Goal: Answer question/provide support: Share knowledge or assist other users

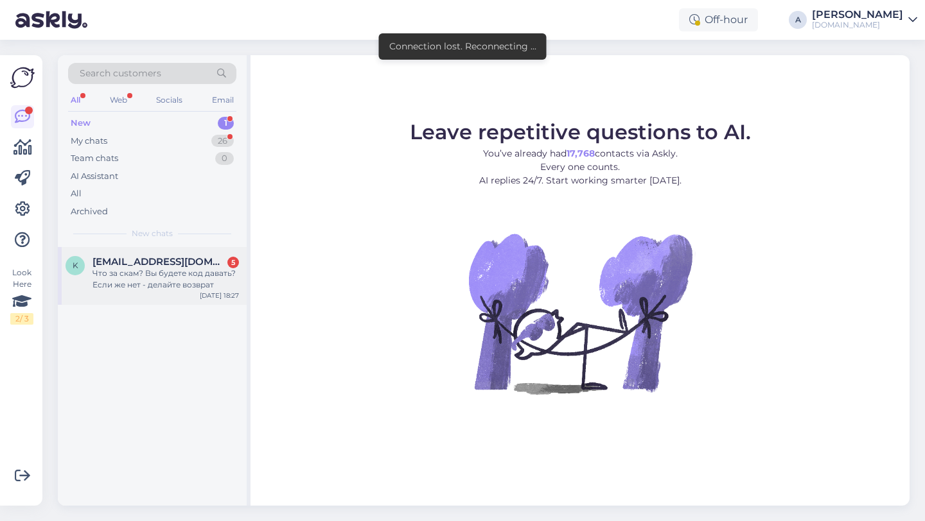
click at [157, 275] on div "Что за скам? Вы будете код давать? Если же нет - делайте возврат" at bounding box center [165, 279] width 146 height 23
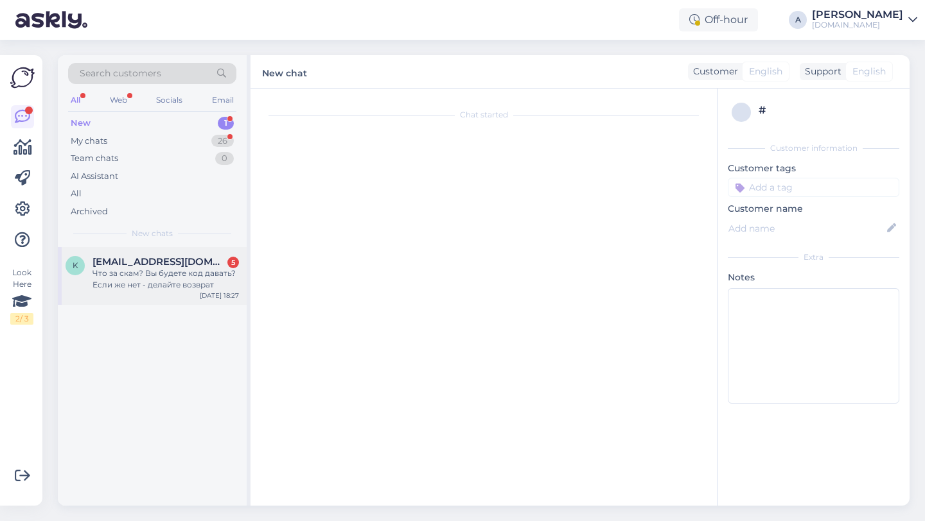
click at [168, 290] on div "Что за скам? Вы будете код давать? Если же нет - делайте возврат" at bounding box center [165, 279] width 146 height 23
click at [169, 286] on div "Что за скам? Вы будете код давать? Если же нет - делайте возврат" at bounding box center [165, 279] width 146 height 23
click at [169, 287] on div "Что за скам? Вы будете код давать? Если же нет - делайте возврат" at bounding box center [165, 279] width 146 height 23
drag, startPoint x: 184, startPoint y: 284, endPoint x: 157, endPoint y: 44, distance: 241.6
click at [157, 51] on div "Search customers All Web Socials Email New 1 My chats 26 Team chats 0 AI Assist…" at bounding box center [487, 281] width 875 height 482
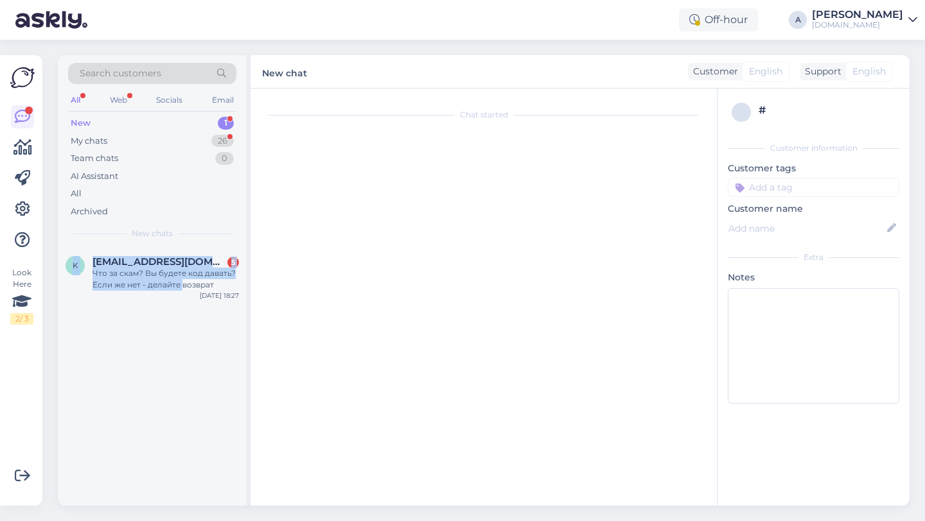
click at [65, 0] on img at bounding box center [51, 20] width 72 height 40
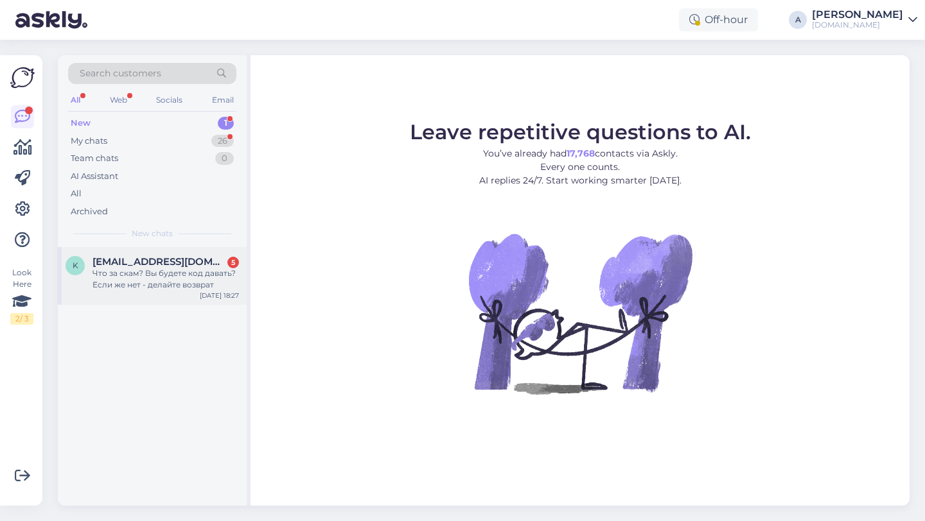
click at [133, 253] on div "k kortenodcc@gmail.com 5 Что за скам? Вы будете код давать? Если же нет - делай…" at bounding box center [152, 276] width 189 height 58
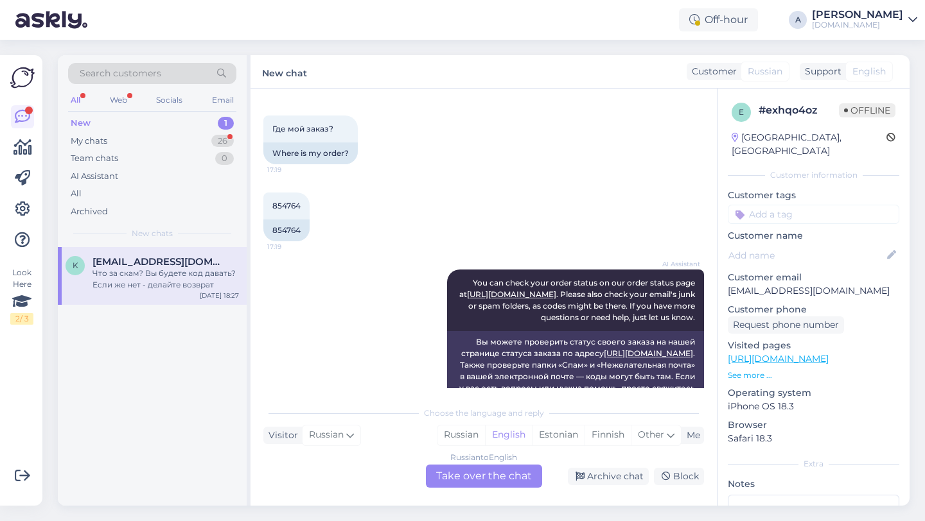
scroll to position [53, 0]
drag, startPoint x: 300, startPoint y: 234, endPoint x: 271, endPoint y: 230, distance: 29.2
click at [271, 230] on div "854764" at bounding box center [286, 232] width 46 height 22
copy div "854764"
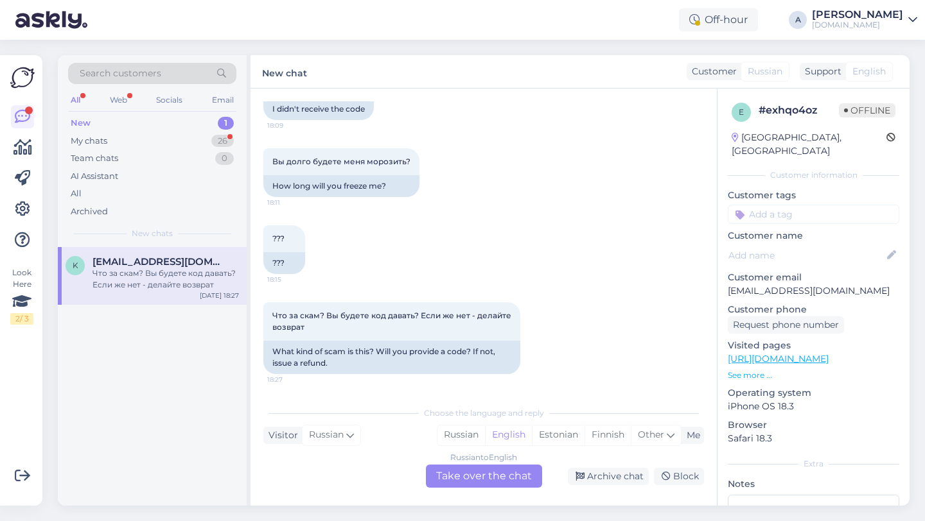
click at [455, 484] on div "Russian to English Take over the chat" at bounding box center [484, 476] width 116 height 23
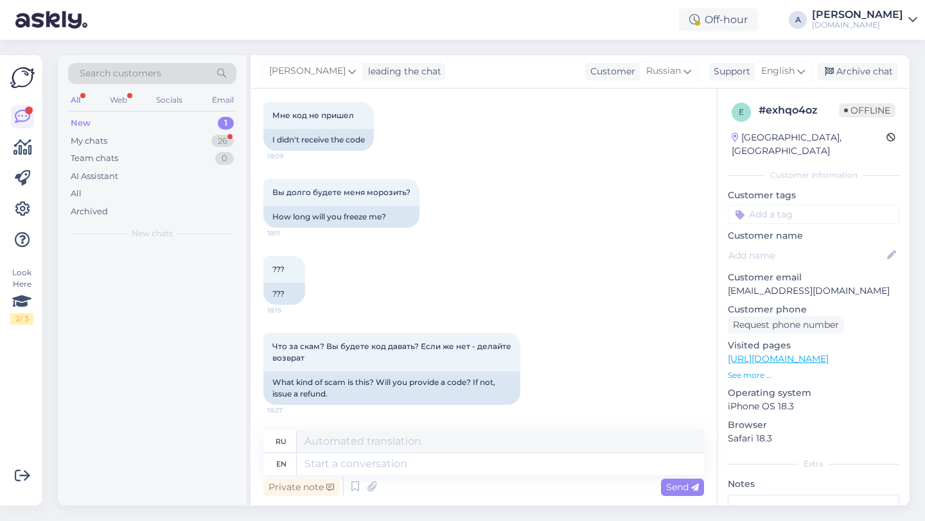
scroll to position [780, 0]
click at [372, 467] on textarea at bounding box center [500, 464] width 407 height 22
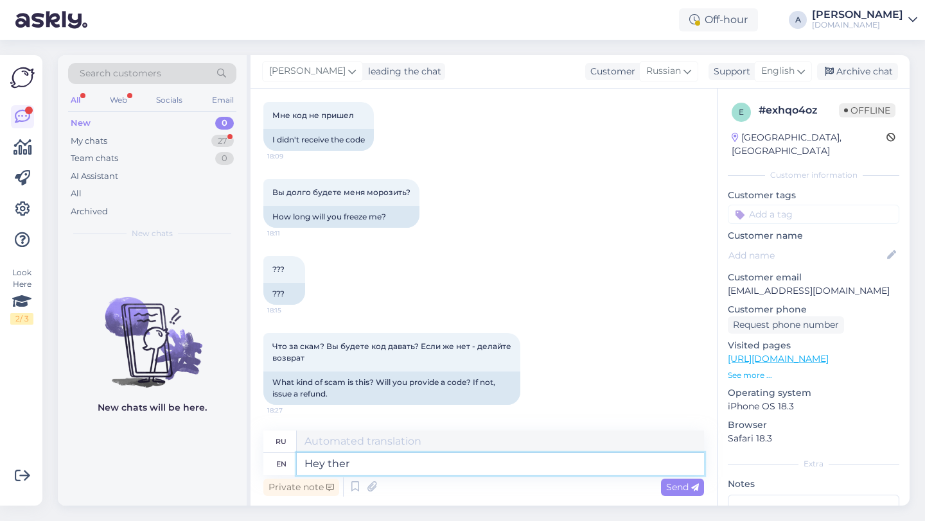
type textarea "Hey there"
type textarea "Привет"
type textarea "Hey there!"
type textarea "Привет!"
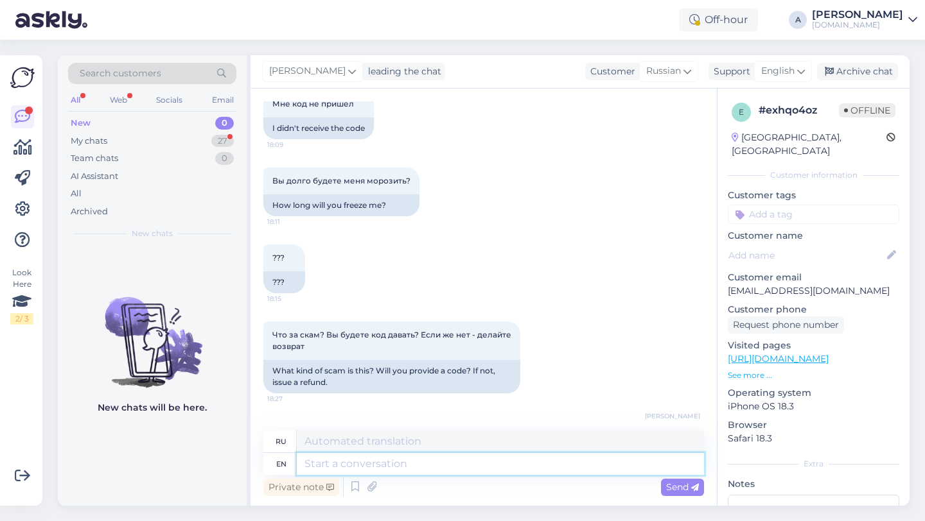
scroll to position [857, 0]
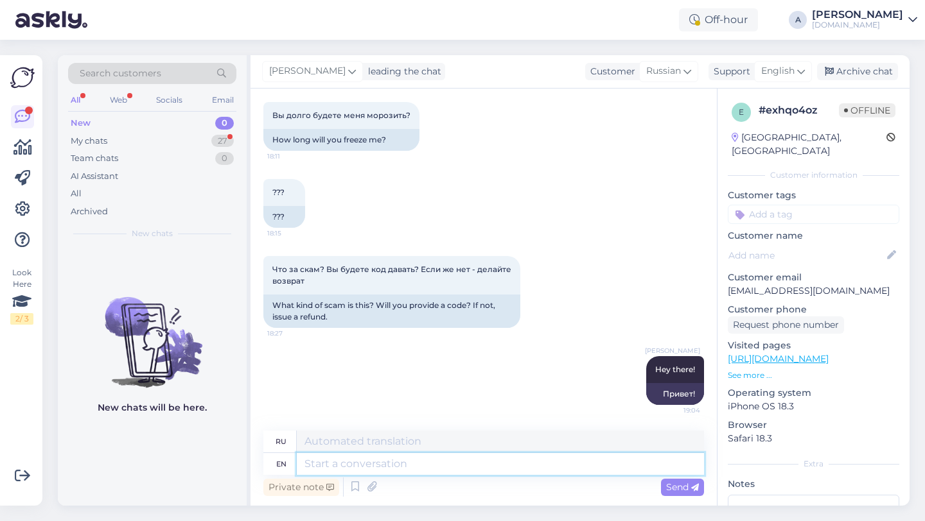
type textarea "U"
type textarea "I c"
type textarea "я"
type textarea "I c"
type textarea "Я могу"
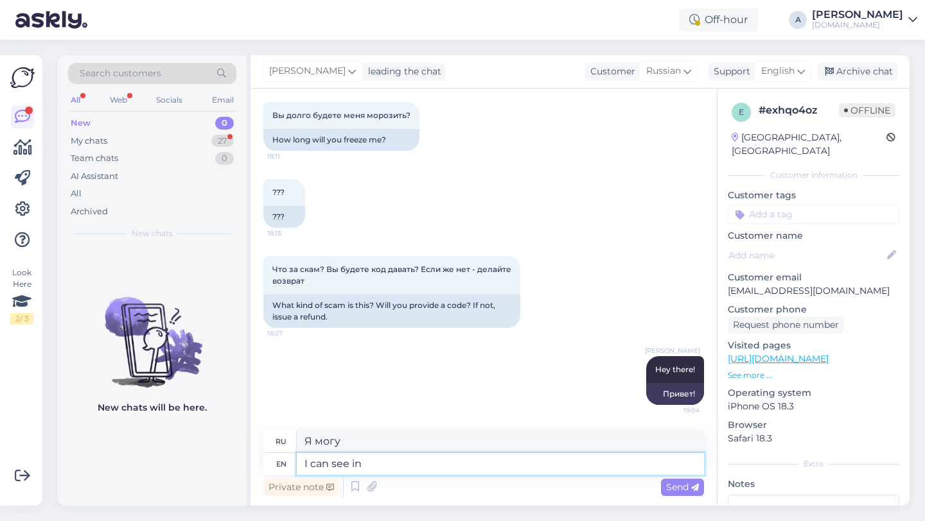
type textarea "I can see int"
type textarea "я вижу"
type textarea "I can see internally that"
type textarea "Я вижу внутренне"
type textarea "I can see internally that your"
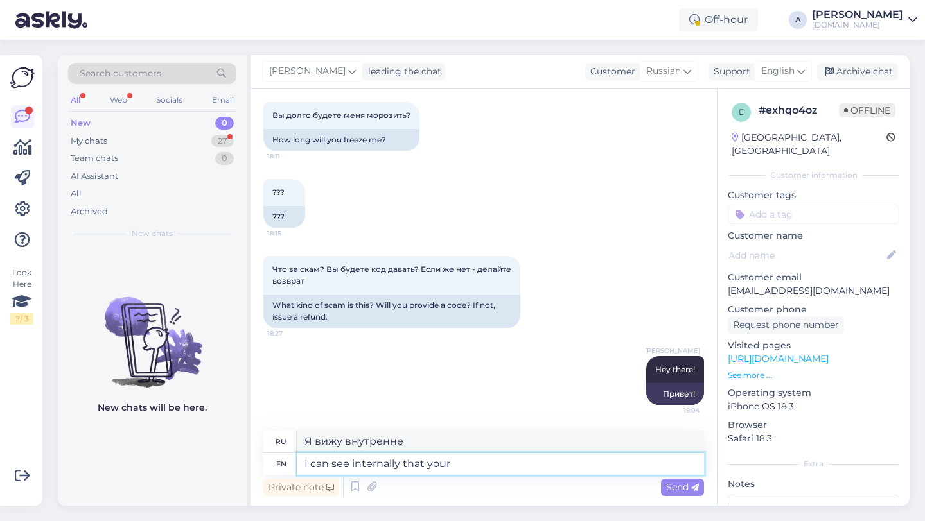
type textarea "Я вижу внутренне, что"
type textarea "I can see internally that your orde"
type textarea "Я вижу внутренне, что ваш"
type textarea "I can see internally that your order was c"
type textarea "Я вижу, что ваш заказ выполнен."
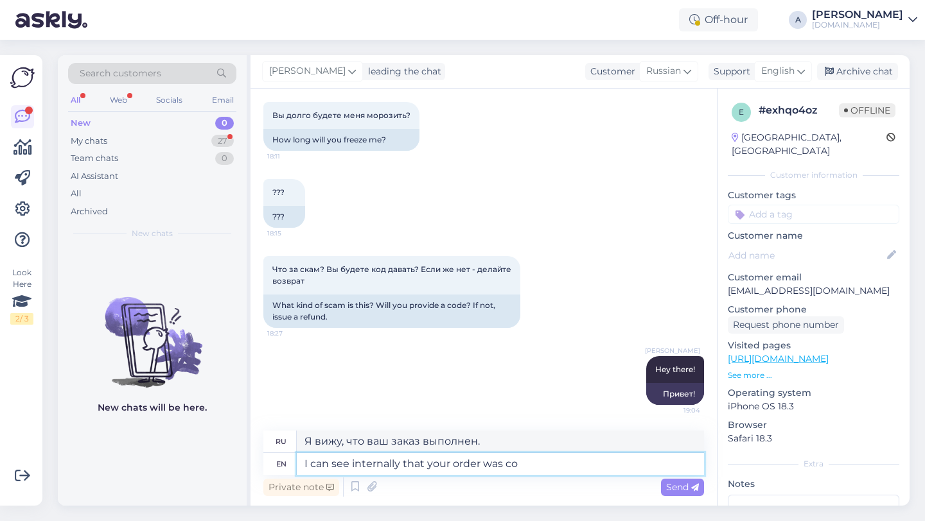
type textarea "I can see internally that your order was com"
type textarea "Я вижу, что ваш заказ был"
type textarea "I can see internally that your order was completed."
type textarea "Я вижу, что ваш заказ был выполнен."
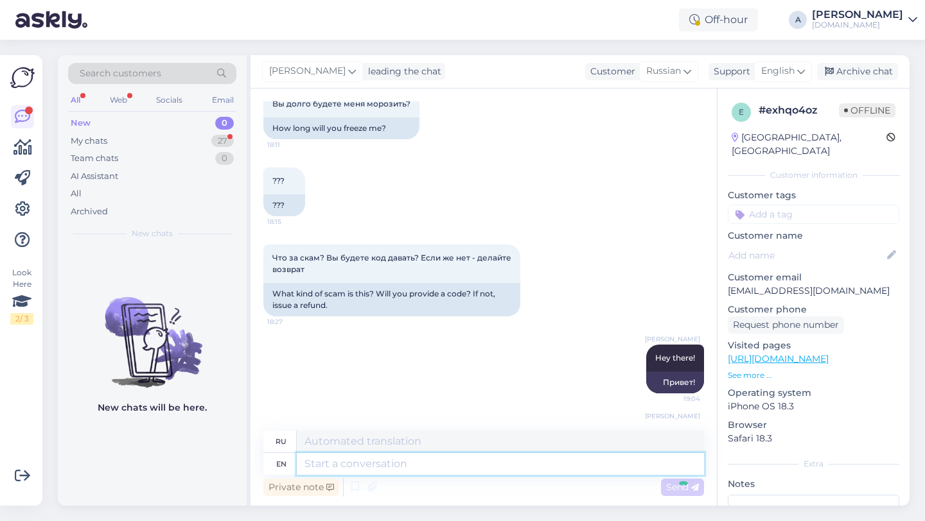
scroll to position [934, 0]
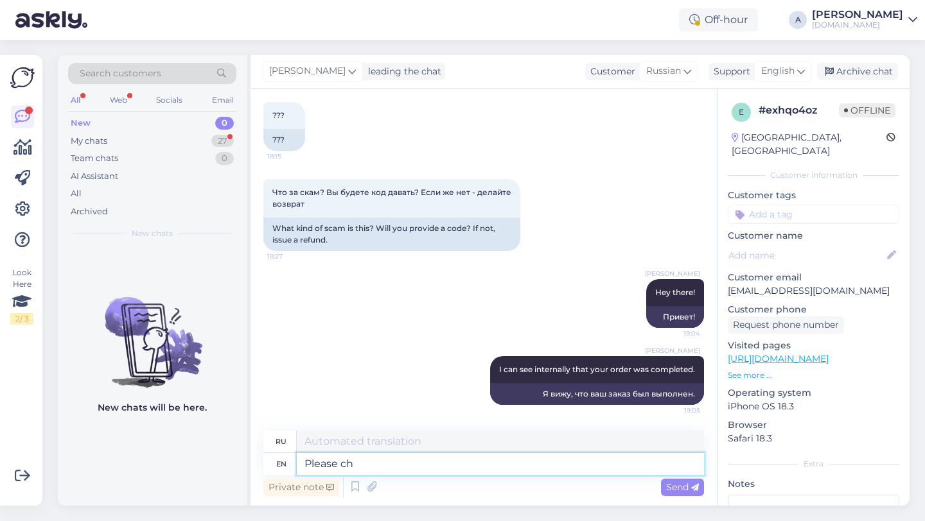
type textarea "Please che"
type textarea "Пожалуйста"
type textarea "Please check your"
type textarea "пожалуйста, проверьте"
type textarea "Please check your email"
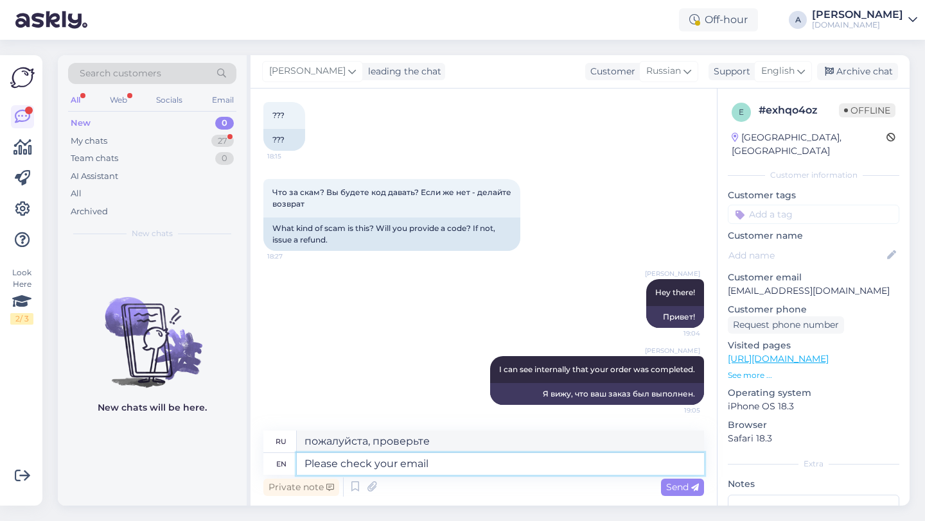
type textarea "Пожалуйста, проверьте ваш"
type textarea "Please check your email a"
type textarea "Пожалуйста, проверьте свою электронную почту."
type textarea "Please check your email and spam"
type textarea "Пожалуйста, проверьте свою электронную почту и"
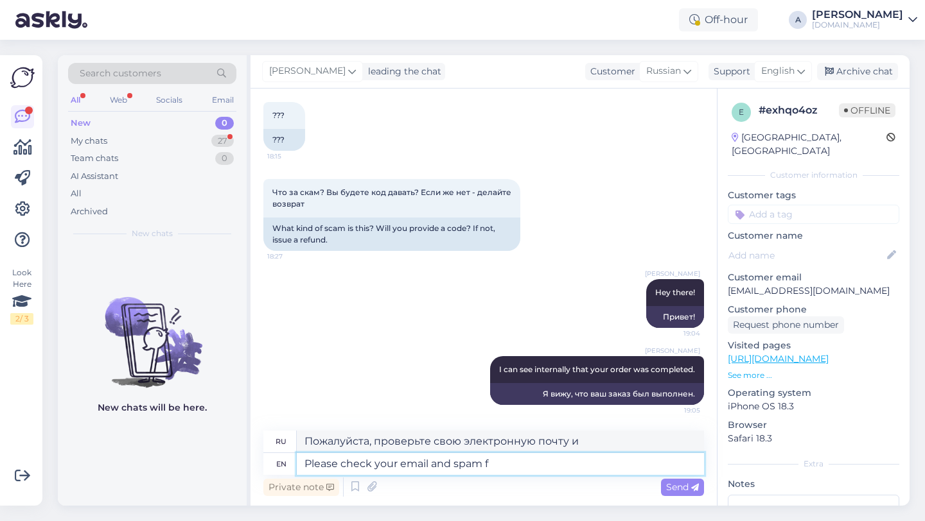
type textarea "Please check your email and spam fo"
type textarea "Пожалуйста, проверьте свою электронную почту и спам."
type textarea "Please check your email and spam folder."
type textarea "Пожалуйста, проверьте вашу электронную почту и папку со спамом."
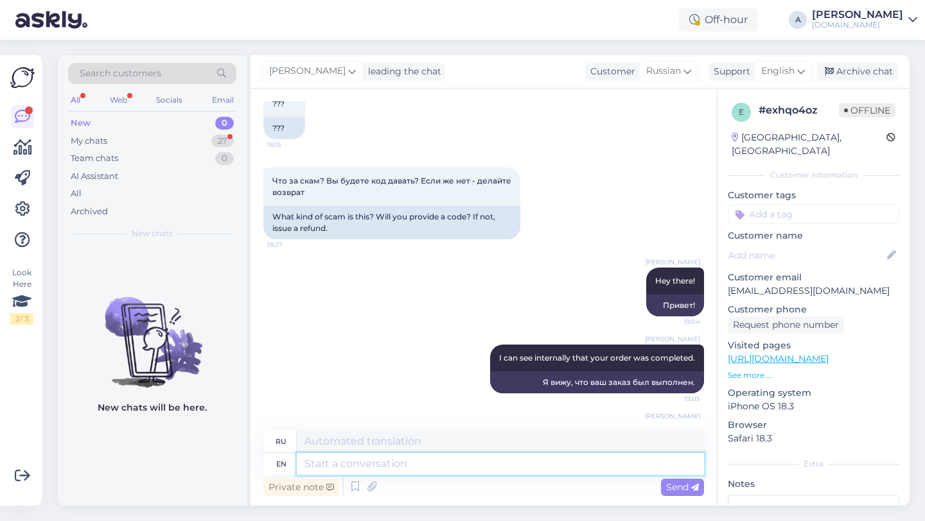
scroll to position [1023, 0]
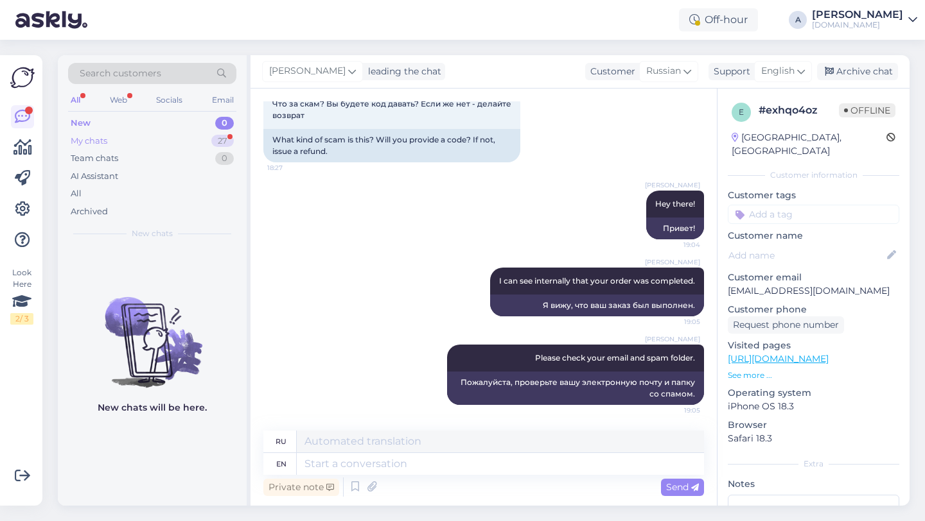
click at [209, 136] on div "My chats 27" at bounding box center [152, 141] width 168 height 18
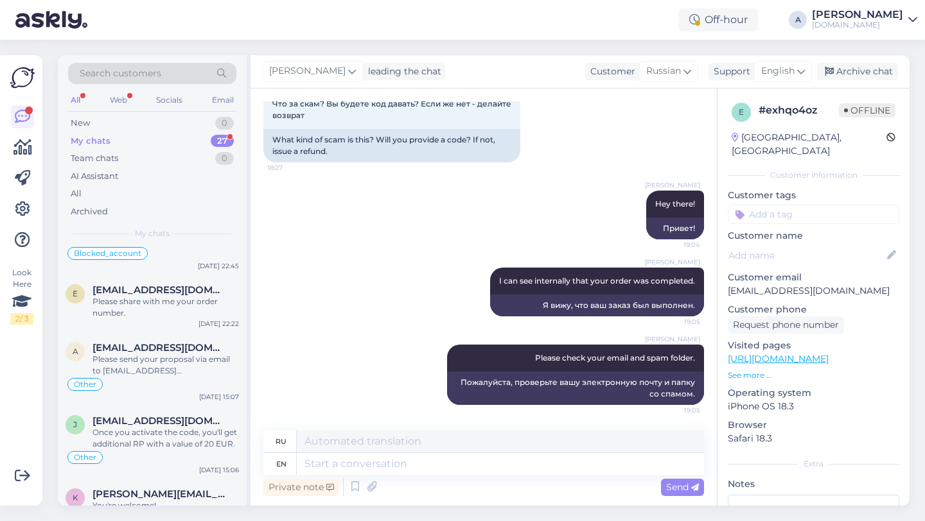
scroll to position [0, 0]
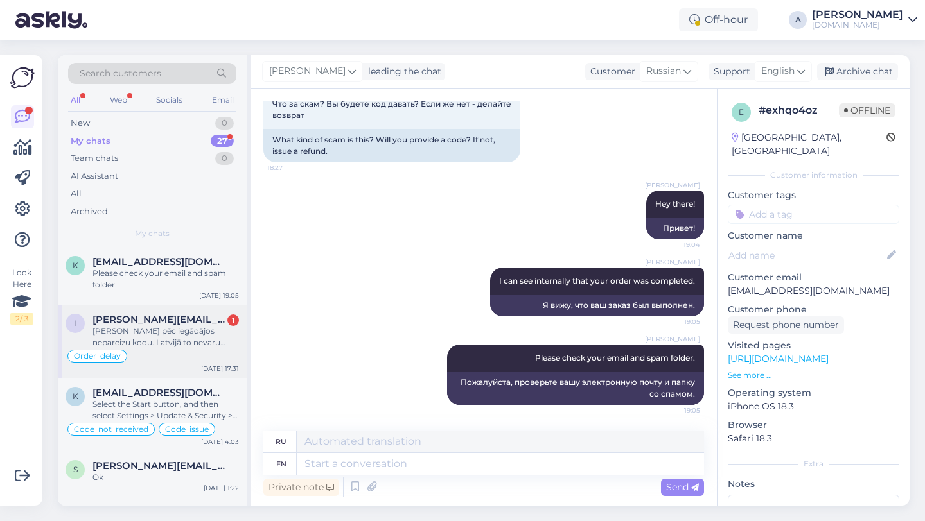
click at [162, 353] on div "Order_delay" at bounding box center [151, 356] width 173 height 15
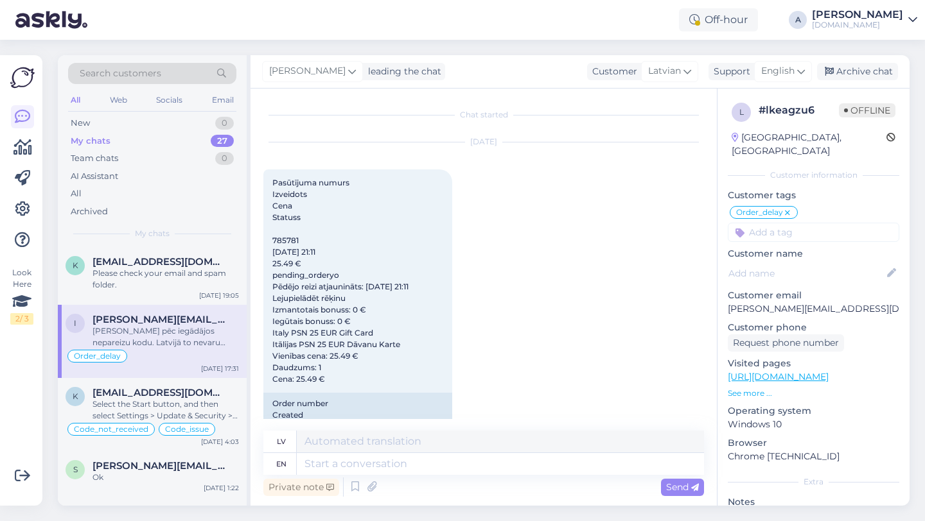
scroll to position [7287, 0]
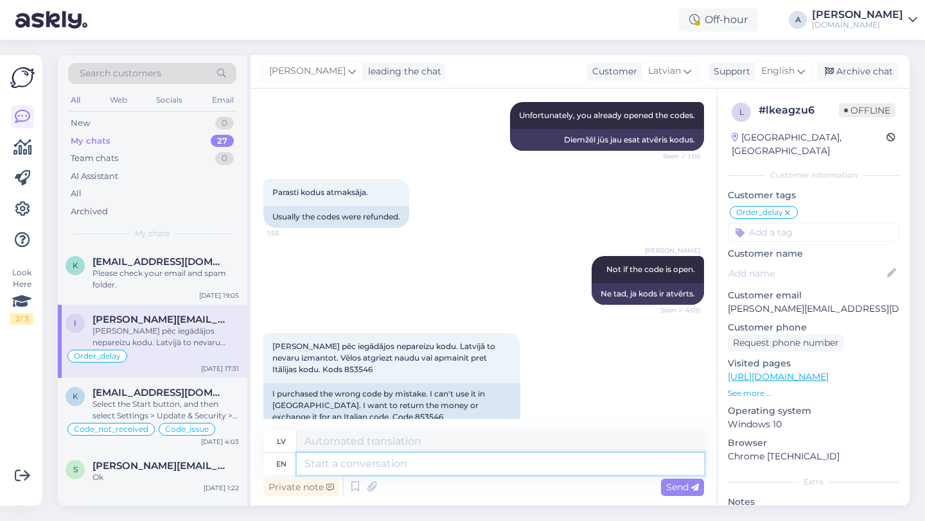
click at [353, 457] on textarea at bounding box center [500, 464] width 407 height 22
click at [353, 467] on textarea at bounding box center [500, 464] width 407 height 22
type textarea "Unfortunately,"
type textarea "Diemžēl,"
type textarea "Unfortunately, you alre"
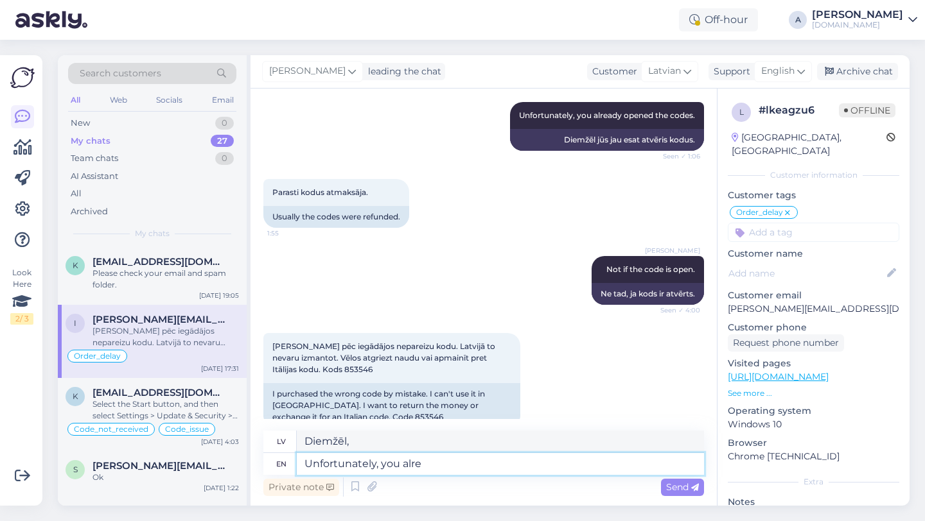
type textarea "Diemžēl, jūs"
type textarea "Unfortunately, you already open"
type textarea "Diemžēl, jūs jau"
type textarea "Unfortunately, you already opened the"
type textarea "Diemžēl jūs jau esat atvēris"
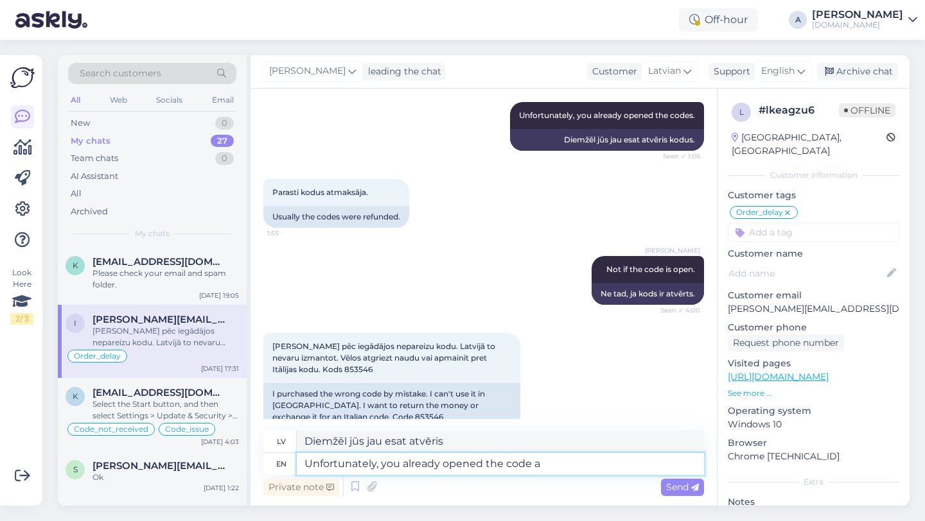
type textarea "Unfortunately, you already opened the code an"
type textarea "Diemžēl jūs jau esat atvēris kodu."
type textarea "Unfortunately, you already opened the code and"
type textarea "Diemžēl jūs jau esat atvēris kodu un"
type textarea "Unfortunately, you already opened the code and we cann"
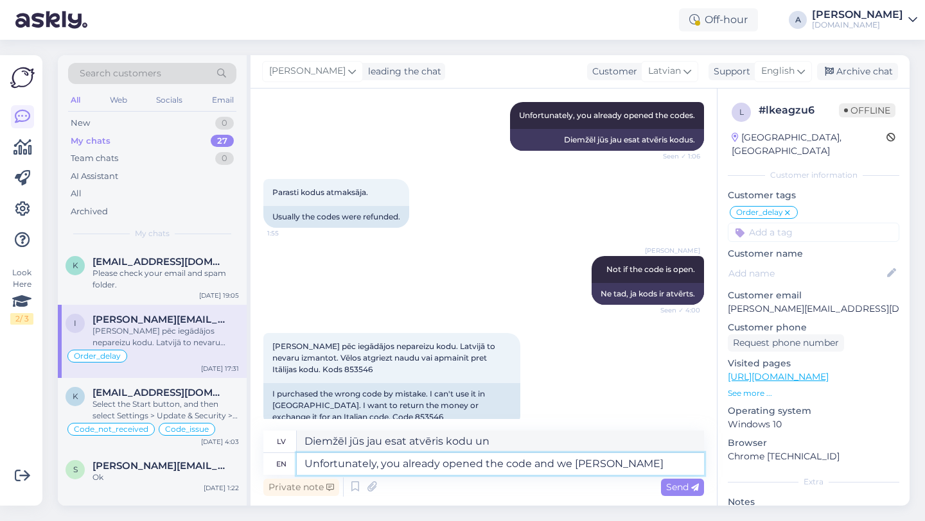
type textarea "Diemžēl jūs jau atvērāt kodu, un mēs"
type textarea "Unfortunately, you already opened the code and we cannor"
type textarea "Diemžēl jūs jau esat atvēris kodu, un mēs to nevaram izdarīt."
type textarea "Unfortunately, you already opened the code and we can not"
type textarea "Diemžēl jūs jau esat atvēris kodu, un mēs varam"
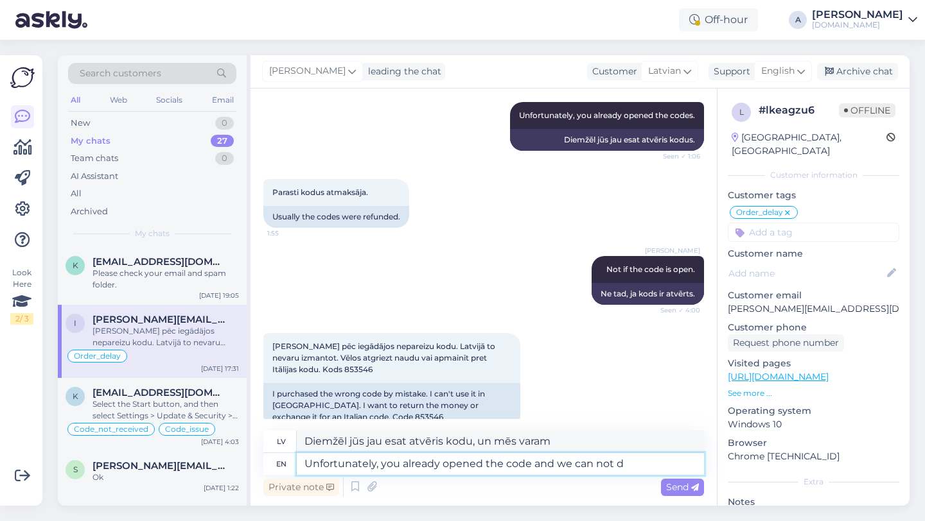
type textarea "Unfortunately, you already opened the code and we can not do"
type textarea "Diemžēl jūs jau esat atvēris kodu, un mēs to nevaram izdarīt."
type textarea "Unfortunately, you already opened the code and we can not do anything."
type textarea "Diemžēl jūs jau esat atvēris kodu, un mēs neko nevaram darīt."
type textarea "Unfortunately, you already opened the code and we can not d"
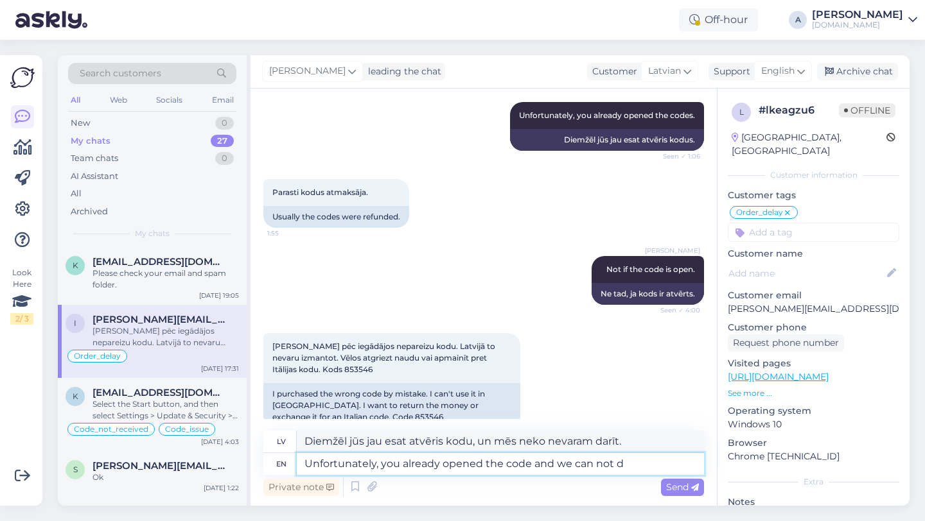
type textarea "Diemžēl jūs jau esat atvēris kodu, un mēs to nevaram izdarīt."
type textarea "Unfortunately, you already opened the code and we"
type textarea "Diemžēl jūs jau esat atvēris kodu, un mēs varam"
type textarea "Unfortunately, you already opened the code and"
type textarea "Diemžēl jūs jau atvērāt kodu, un mēs"
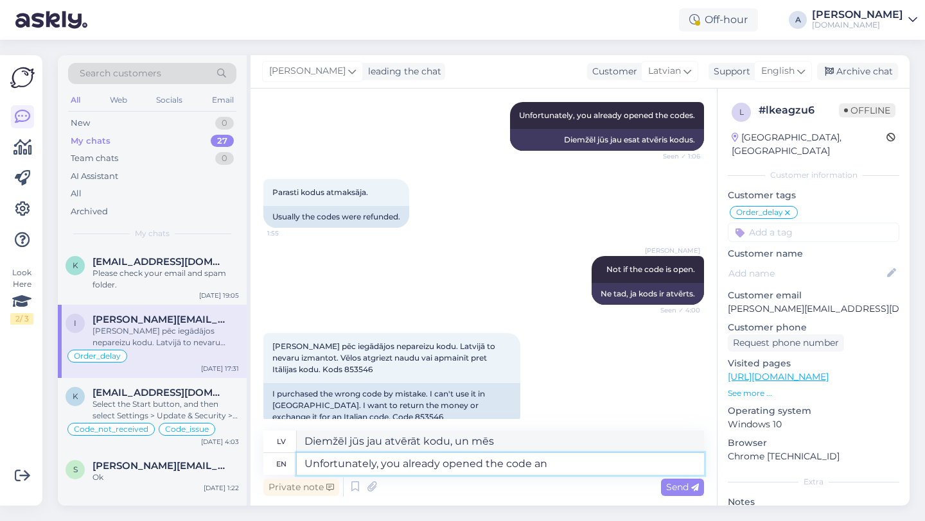
type textarea "Unfortunately, you already opened the code a"
type textarea "Diemžēl jūs jau esat atvēris kodu un"
type textarea "Unfortunately, you already opened the code"
type textarea "Diemžēl jūs jau esat atvēris kodu."
type textarea "Unfortunately, you already opened the code so"
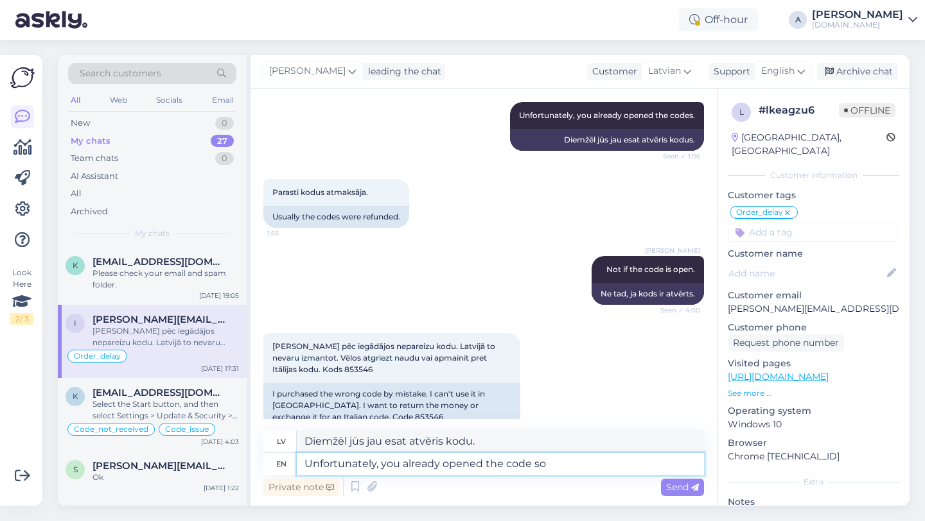
type textarea "Diemžēl jūs jau esat atvēris kodu, tāpēc"
type textarea "Unfortunately, you already opened the code so know"
type textarea "Diemžēl jūs jau atvērāt kodu, tāpēc zini"
type textarea "Unfortunately, you already opened the code so know we can no"
type textarea "Diemžēl jūs jau atvērāt kodu, tāpēc ziniet, ka mēs"
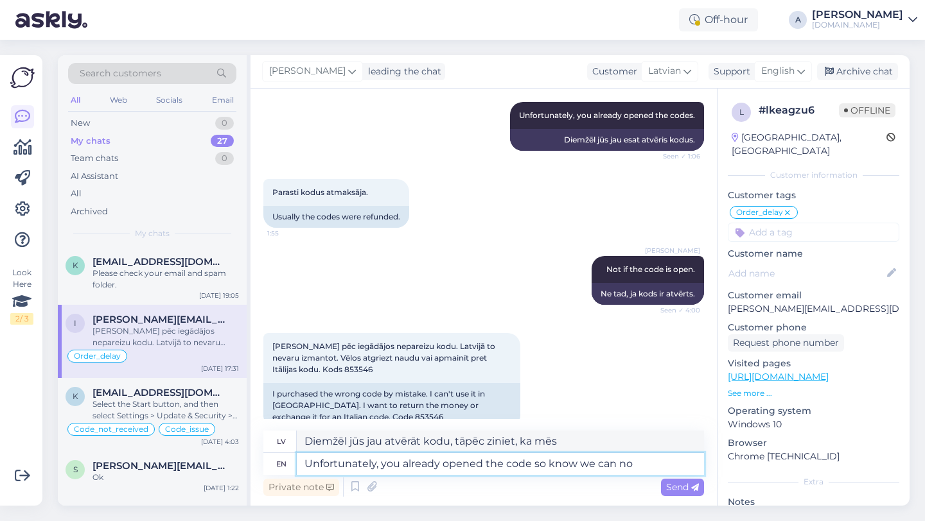
type textarea "Unfortunately, you already opened the code so know we can not"
type textarea "Diemžēl jūs jau atvērāt kodu, tāpēc mēs to varam izdarīt."
type textarea "Unfortunately, you already opened the code so know we can not"
type textarea "Diemžēl jūs jau esat atvēris kodu, tāpēc mēs to nevaram izdarīt."
type textarea "Unfortunately, you already opened the code so know we can not help"
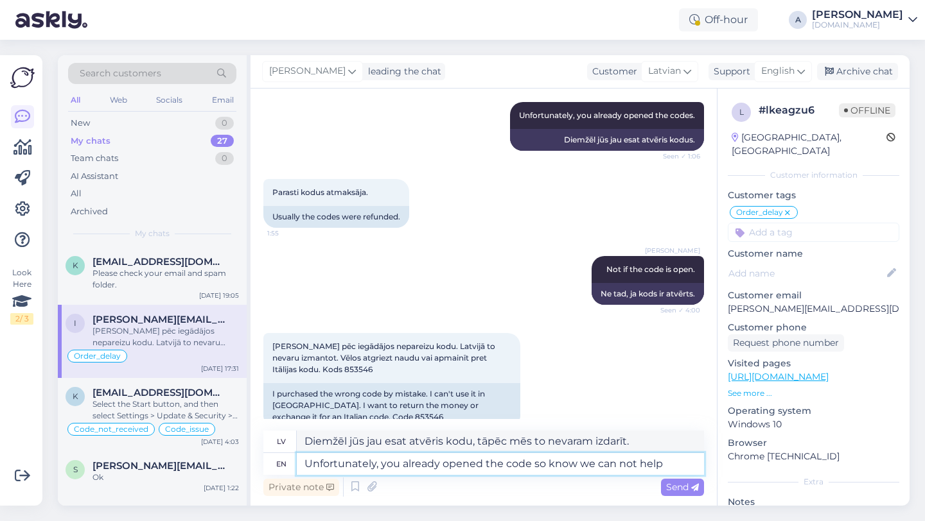
type textarea "Diemžēl jūs jau esat atvēris kodu, tāpēc mēs nevaram palīdzēt."
type textarea "Unfortunately, you already opened the code so know we can not hel"
type textarea "Diemžēl jūs jau esat atvēris kodu, tāpēc mēs zinām, ka mēs to nevaram izdarīt."
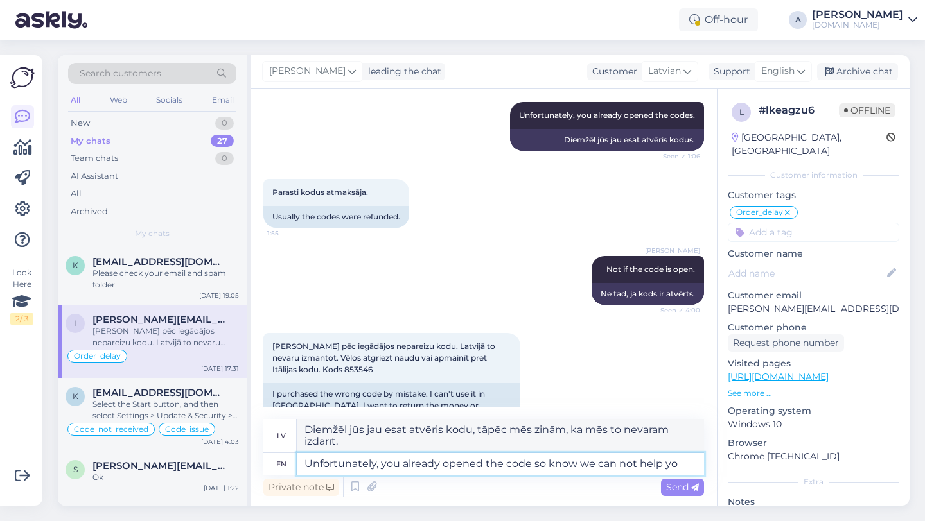
type textarea "Unfortunately, you already opened the code so know we can not help you"
type textarea "Diemžēl jūs jau esat atvēris kodu, tāpēc mēs nevaram palīdzēt."
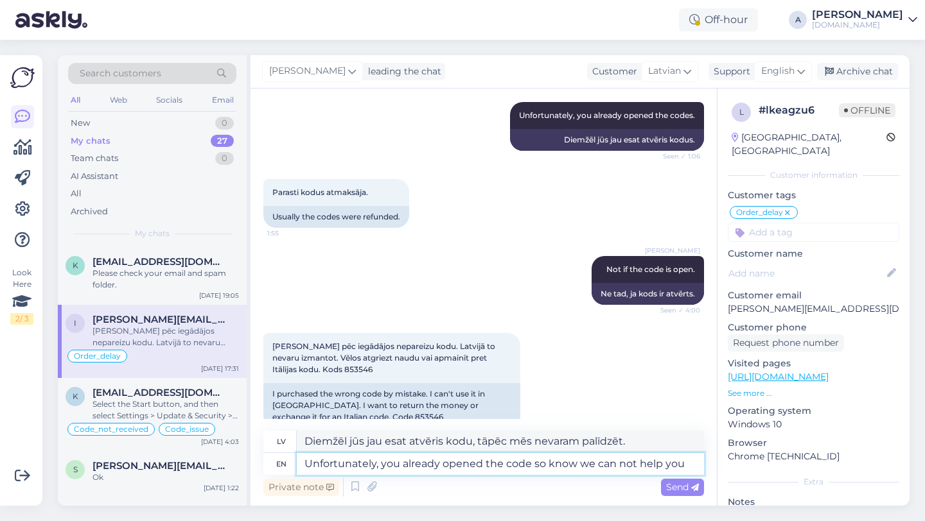
type textarea "Unfortunately, you already opened the code so know we can not help you w"
type textarea "Diemžēl jūs jau esat atvēris kodu, tāpēc ziniet, ka mēs nevaram jums palīdzēt."
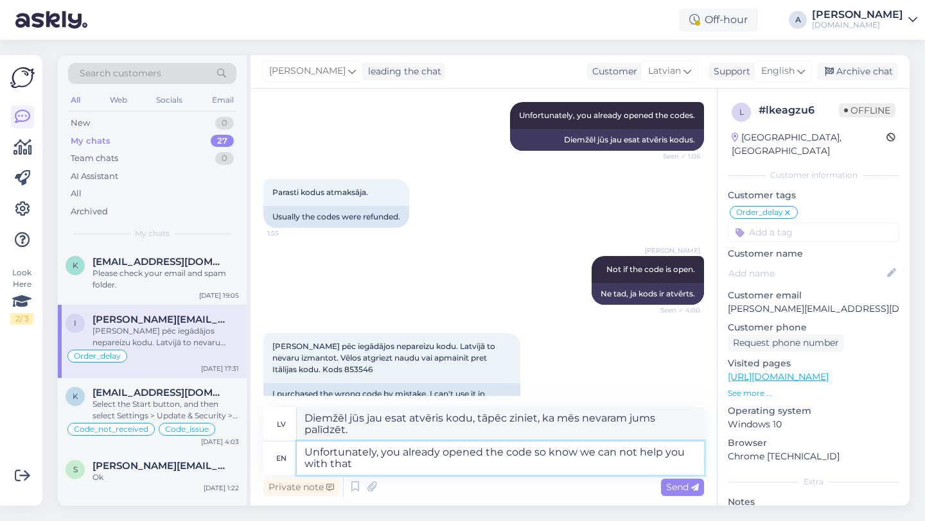
type textarea "Unfortunately, you already opened the code so know we can not help you with that"
type textarea "Diemžēl jūs jau esat atvēris kodu, tāpēc mēs nevaram jums palīdzēt."
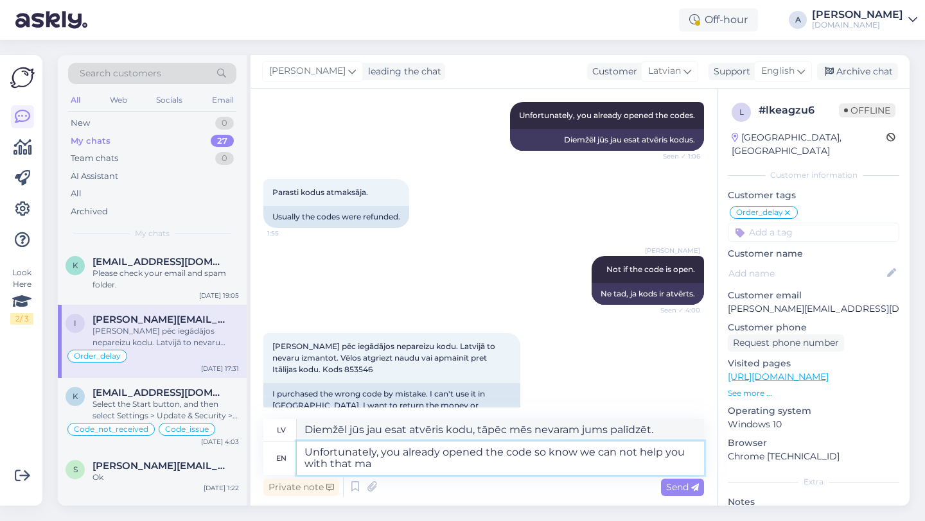
type textarea "Unfortunately, you already opened the code so know we can not help you with tha…"
type textarea "Diemžēl jūs jau esat atvēris kodu, tāpēc mēs nevaram jums ar to palīdzēt."
type textarea "Unfortunately, you already opened the code so know we can not help you with tha…"
type textarea "Diemžēl jūs jau esat atvēris kodu, tāpēc mēs nevaram jums palīdzēt."
click at [530, 454] on textarea "Unfortunately, you already opened the code so know we can not help you with tha…" at bounding box center [500, 458] width 407 height 33
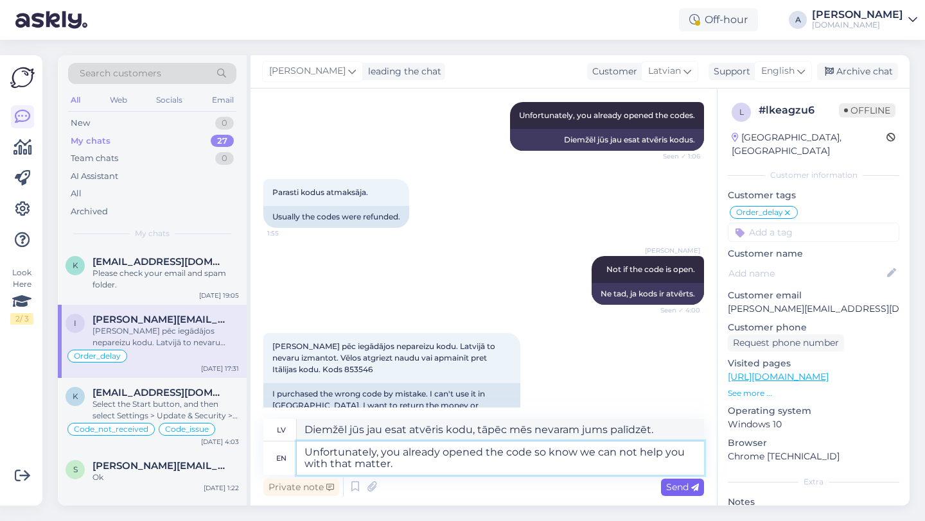
type textarea "Unfortunately, you already opened the code so know we can not help you with tha…"
click at [667, 487] on span "Send" at bounding box center [682, 488] width 33 height 12
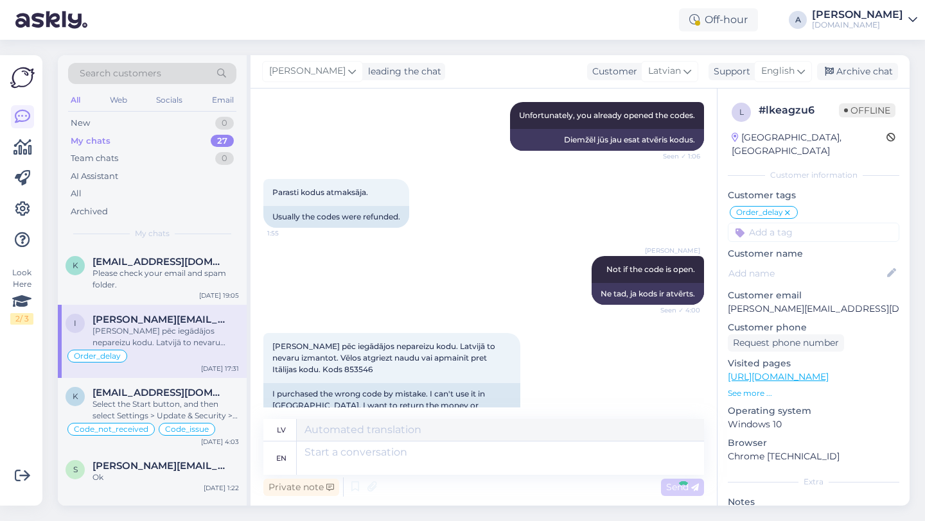
scroll to position [7387, 0]
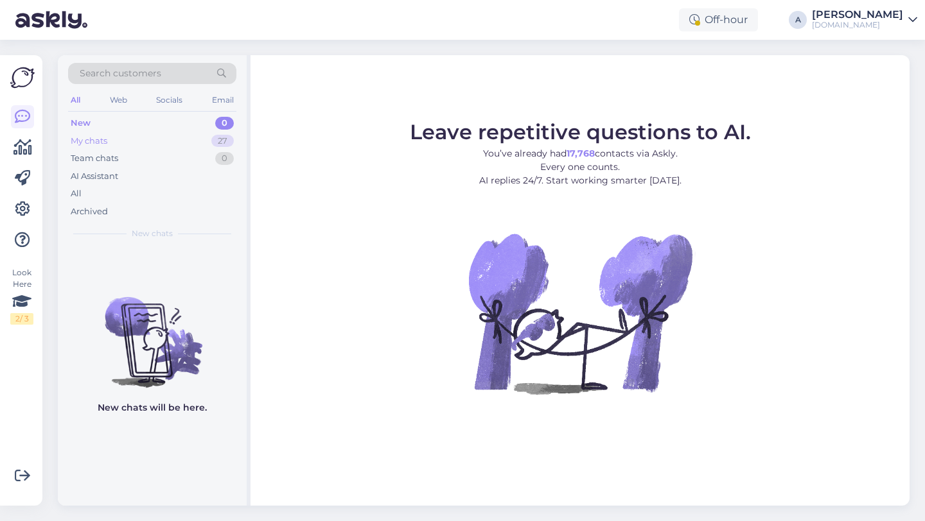
click at [221, 137] on div "27" at bounding box center [222, 141] width 22 height 13
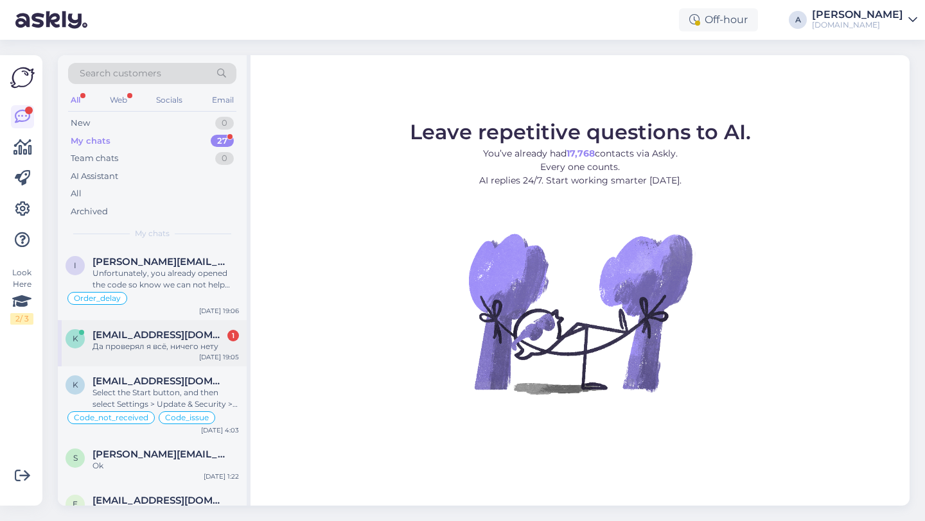
click at [144, 344] on div "Да проверял я всё, ничего нету" at bounding box center [165, 347] width 146 height 12
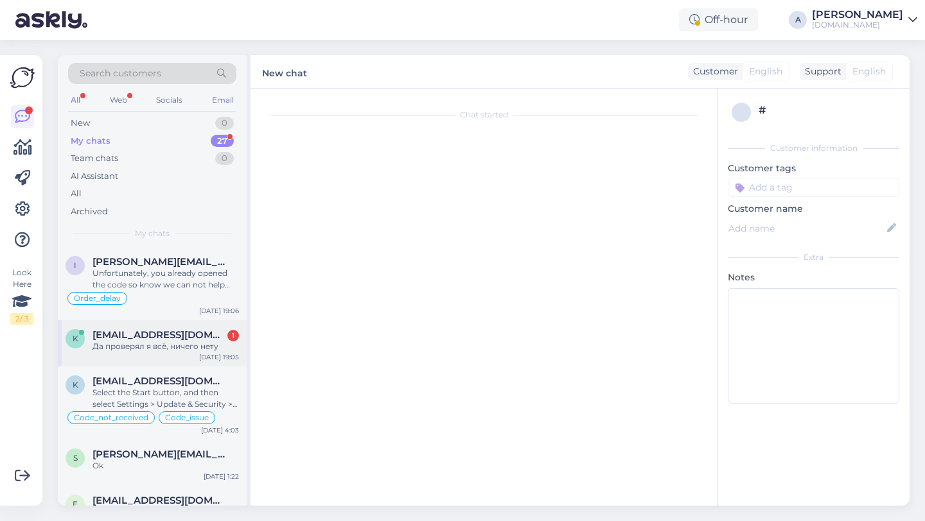
scroll to position [1100, 0]
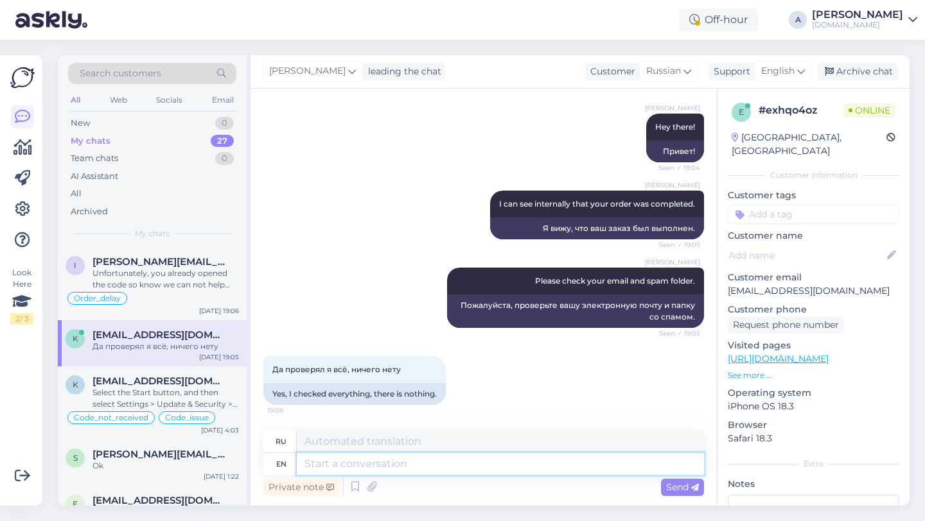
click at [415, 465] on textarea at bounding box center [500, 464] width 407 height 22
type textarea "Please shar"
type textarea "Пожалуйста"
type textarea "Please share wt"
type textarea "Пожалуйста, поделитесь"
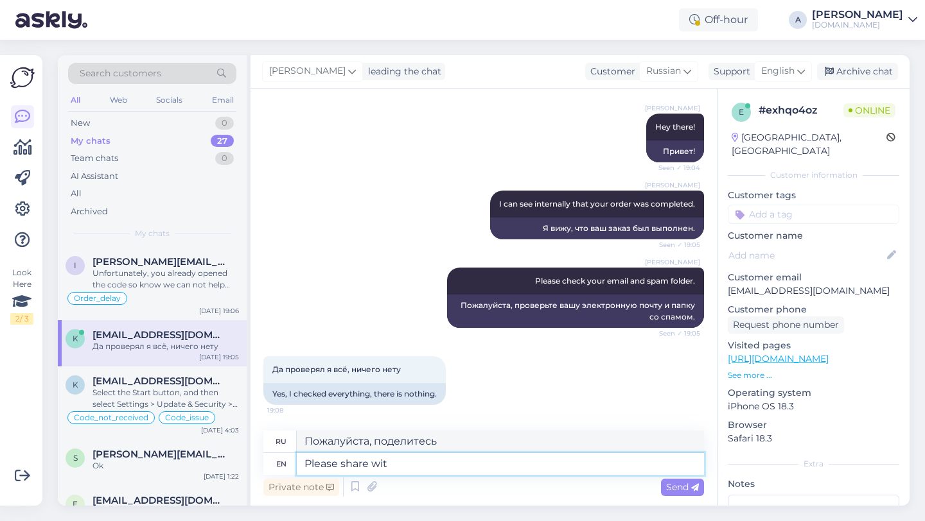
type textarea "Please share with"
type textarea "Пожалуйста, поделитесь с"
type textarea "Please share with me pr"
type textarea "Пожалуйста, поделитесь со мной."
type textarea "Please share with me proof p"
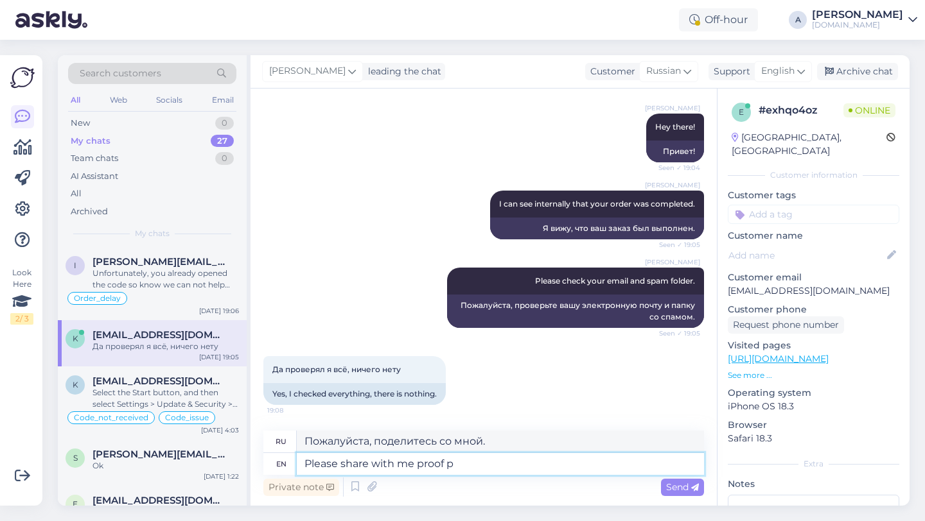
type textarea "Пожалуйста, поделитесь со мной доказательствами."
type textarea "Please share with me proof of paymen"
type textarea "Пожалуйста, поделитесь со мной доказательством"
type textarea "Please share with me proof of payment in"
type textarea "Пожалуйста, поделитесь со мной подтверждением оплаты."
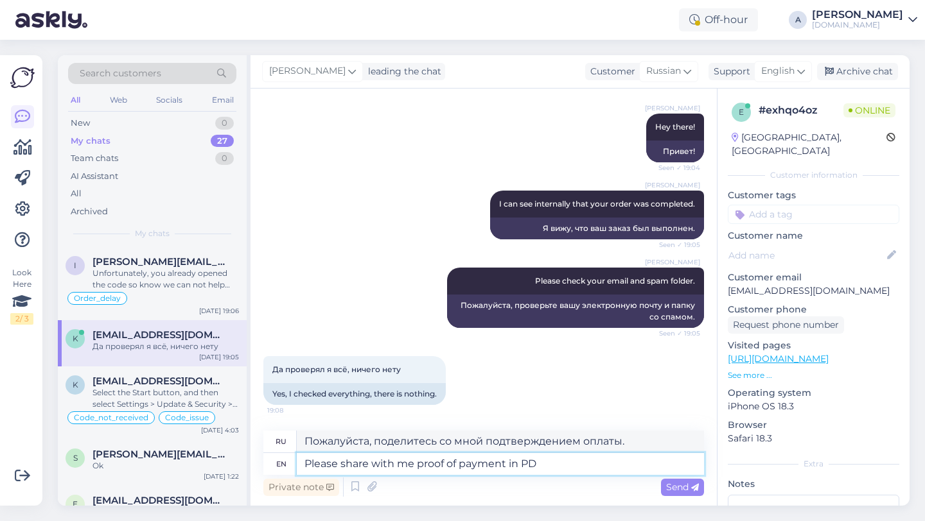
type textarea "Please share with me proof of payment in PDF"
type textarea "Пожалуйста, поделитесь со мной подтверждением оплаты в"
type textarea "Please share with me proof of payment in PDF form"
type textarea "Пожалуйста, пришлите мне подтверждение оплаты в формате PDF."
type textarea "Please share with me proof of payment in PDF format."
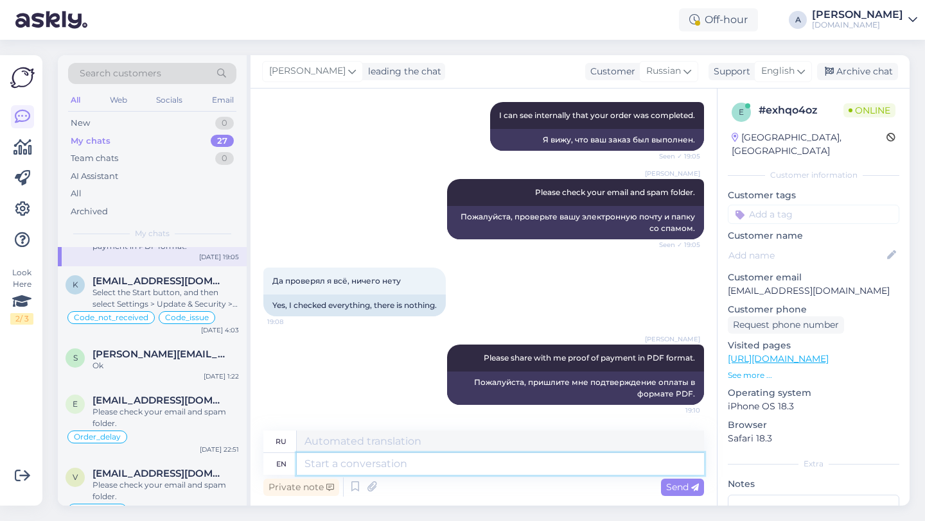
scroll to position [0, 0]
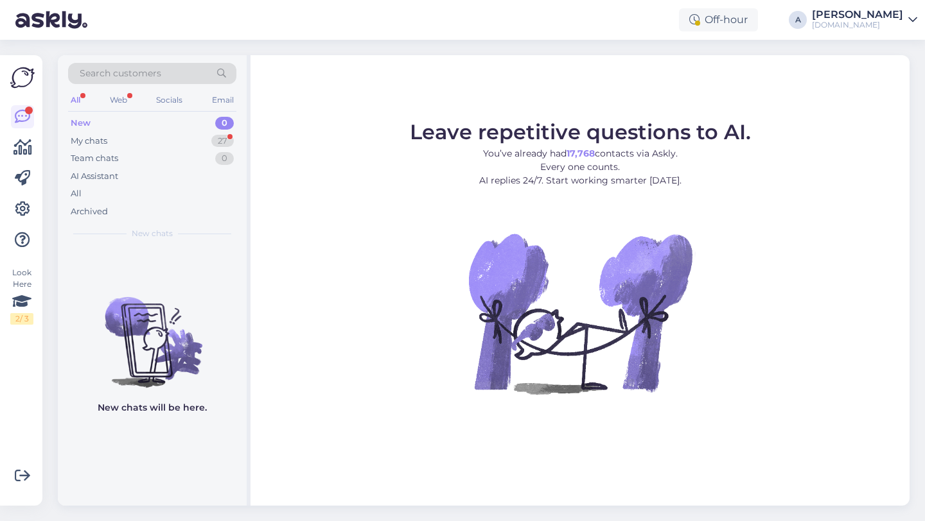
click at [216, 129] on div "New 0" at bounding box center [152, 123] width 168 height 18
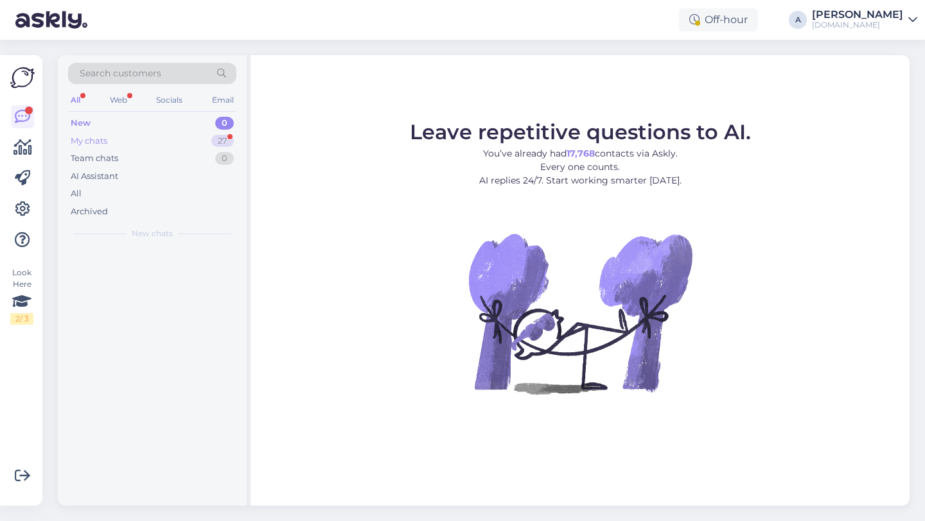
click at [218, 137] on div "27" at bounding box center [222, 141] width 22 height 13
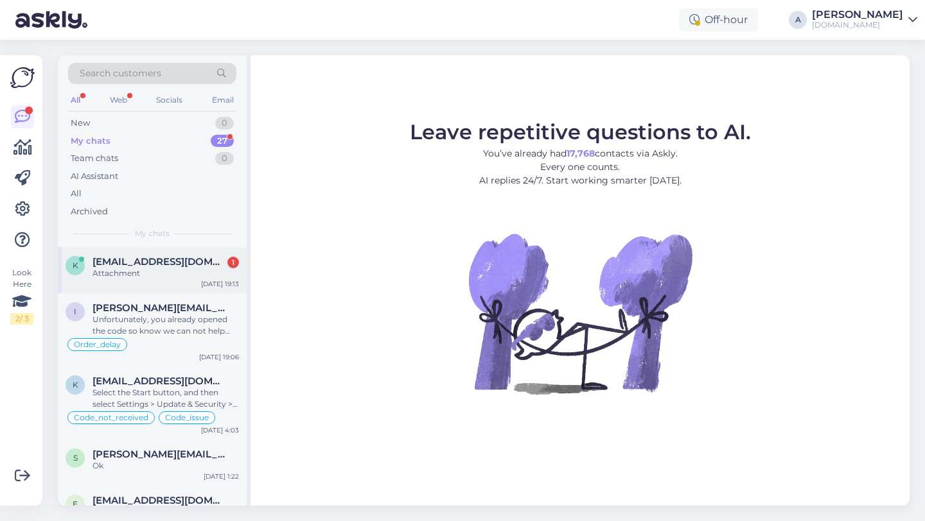
click at [170, 291] on div "k kortenodcc@gmail.com 1 Attachment Oct 3 19:13" at bounding box center [152, 270] width 189 height 46
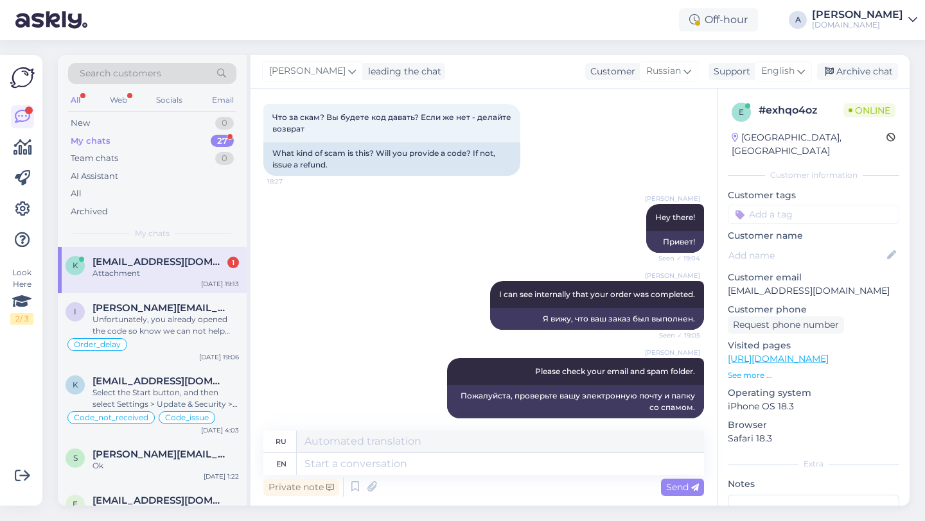
scroll to position [1189, 0]
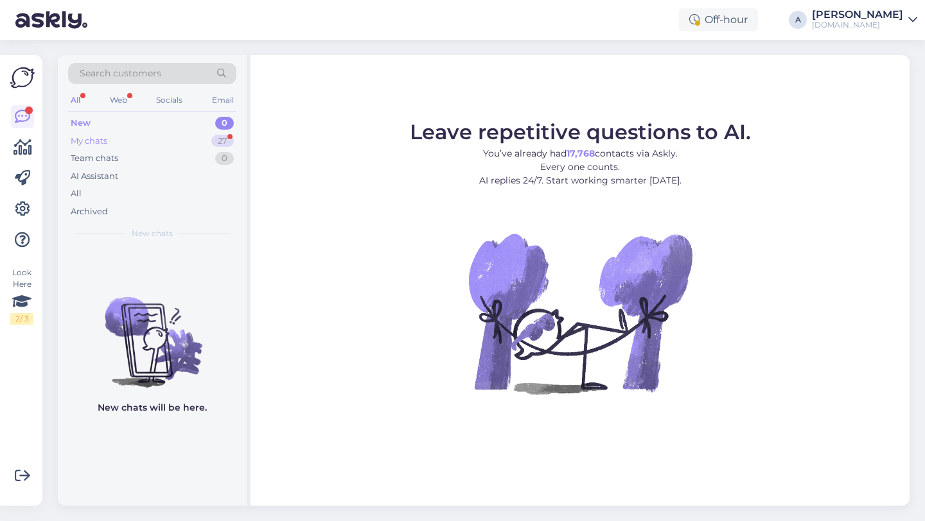
click at [184, 140] on div "My chats 27" at bounding box center [152, 141] width 168 height 18
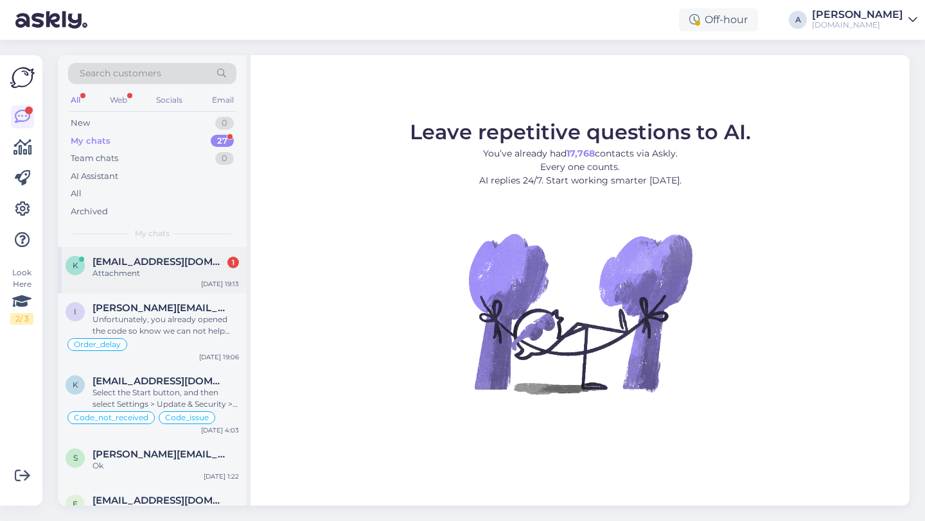
click at [186, 260] on span "[EMAIL_ADDRESS][DOMAIN_NAME]" at bounding box center [159, 262] width 134 height 12
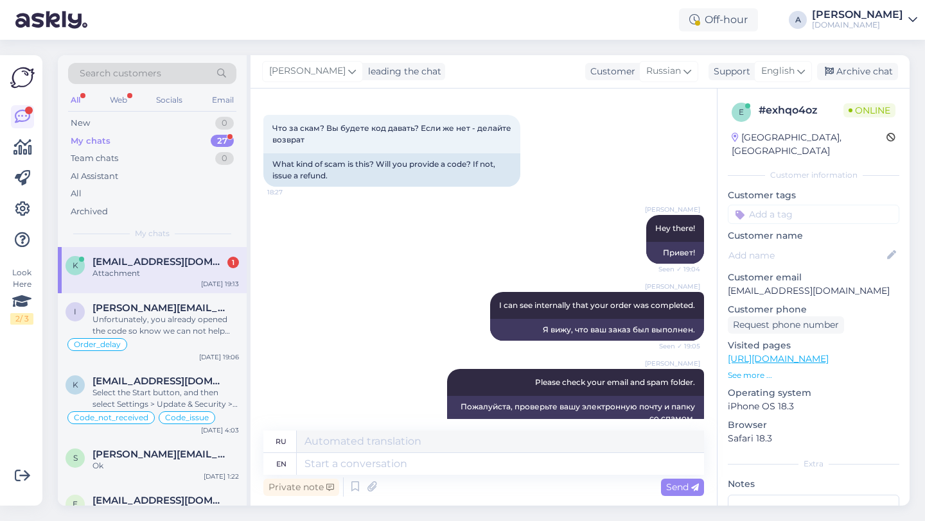
scroll to position [1189, 0]
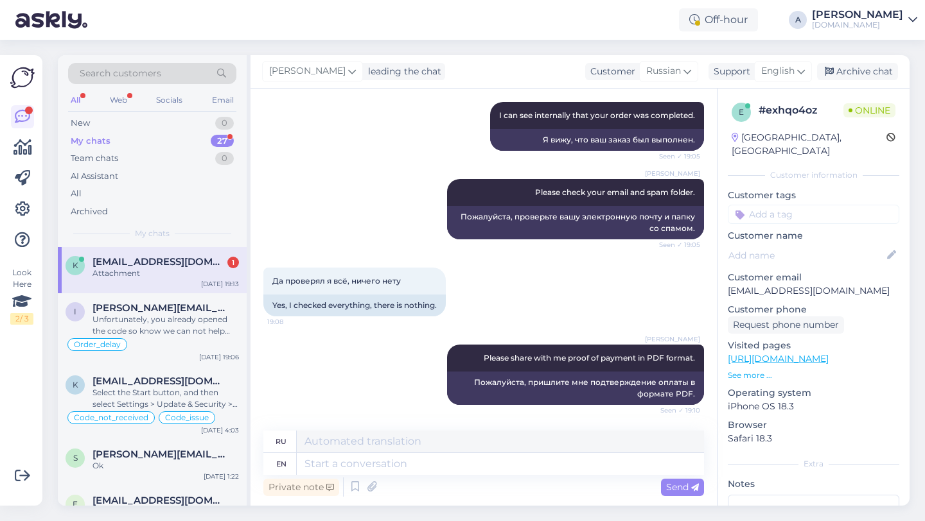
click at [196, 245] on div "Search customers All Web Socials Email New 0 My chats 27 Team chats 0 AI Assist…" at bounding box center [152, 151] width 189 height 192
click at [193, 290] on div "k [EMAIL_ADDRESS][DOMAIN_NAME] 1 Attachment [DATE] 19:13" at bounding box center [152, 270] width 189 height 46
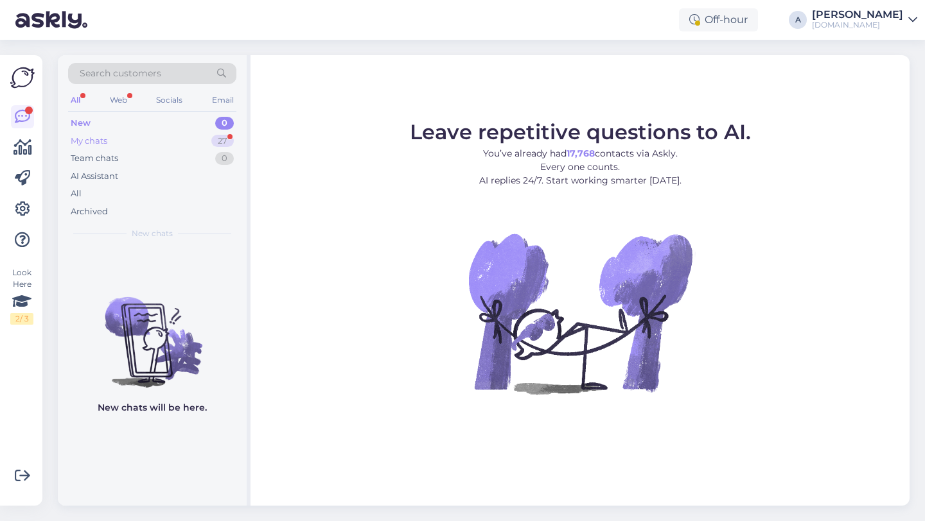
click at [213, 142] on div "27" at bounding box center [222, 141] width 22 height 13
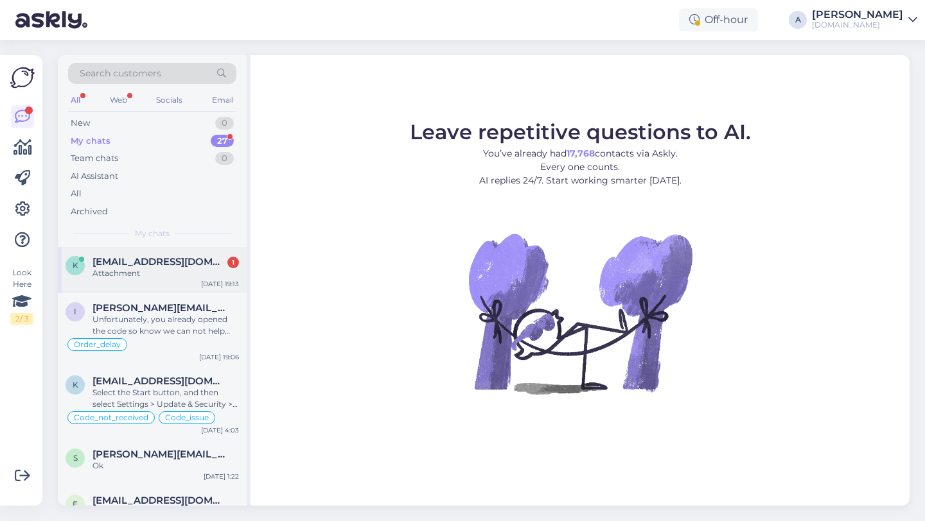
click at [209, 272] on div "Attachment" at bounding box center [165, 274] width 146 height 12
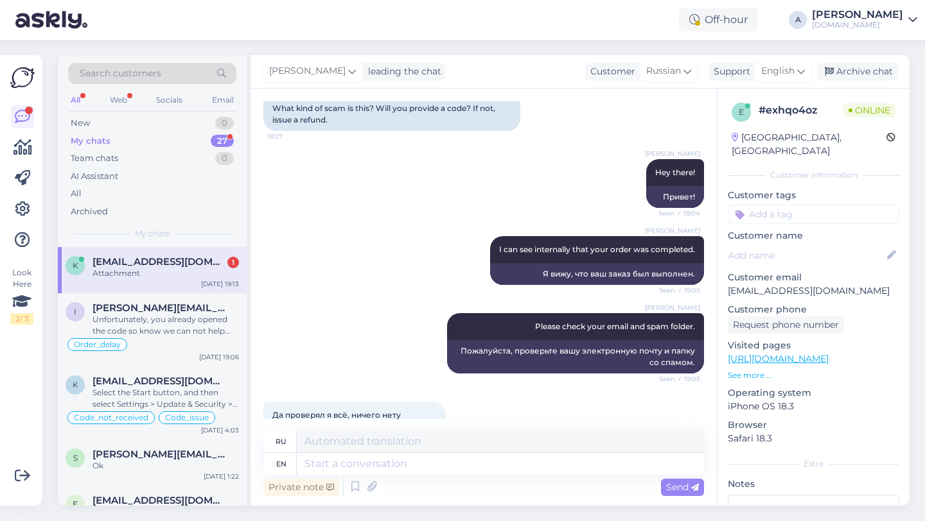
scroll to position [1189, 0]
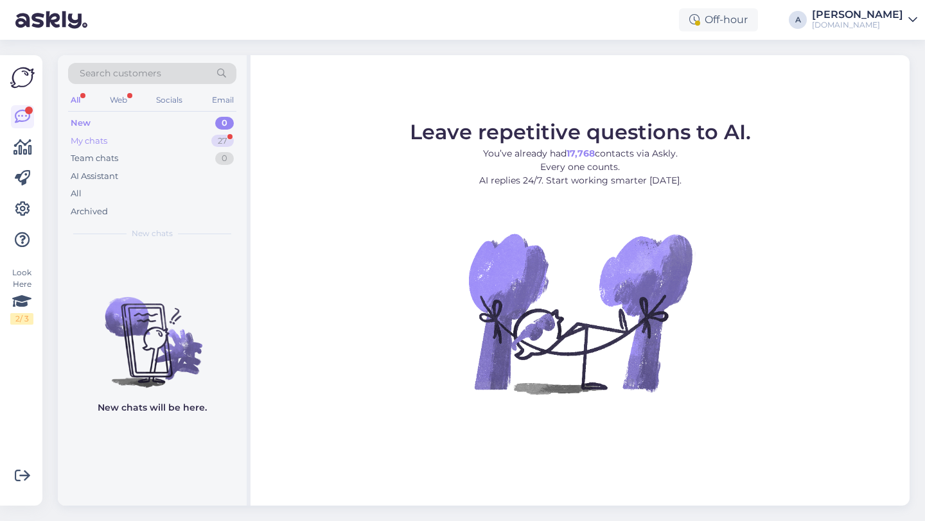
click at [208, 140] on div "My chats 27" at bounding box center [152, 141] width 168 height 18
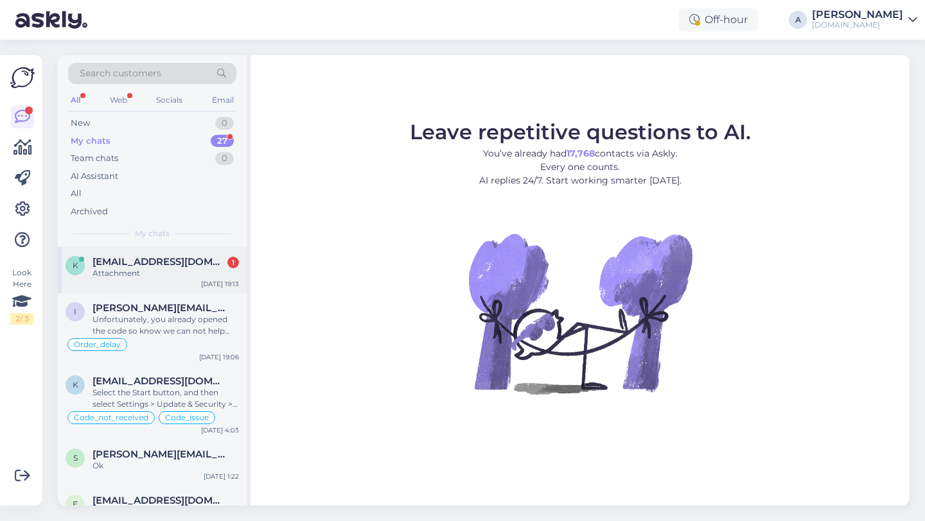
click at [187, 268] on div "Attachment" at bounding box center [165, 274] width 146 height 12
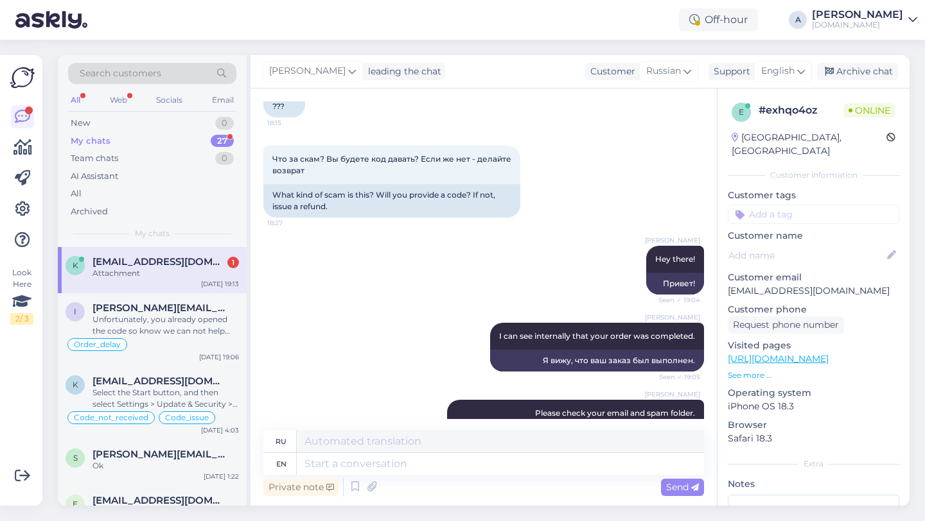
scroll to position [1189, 0]
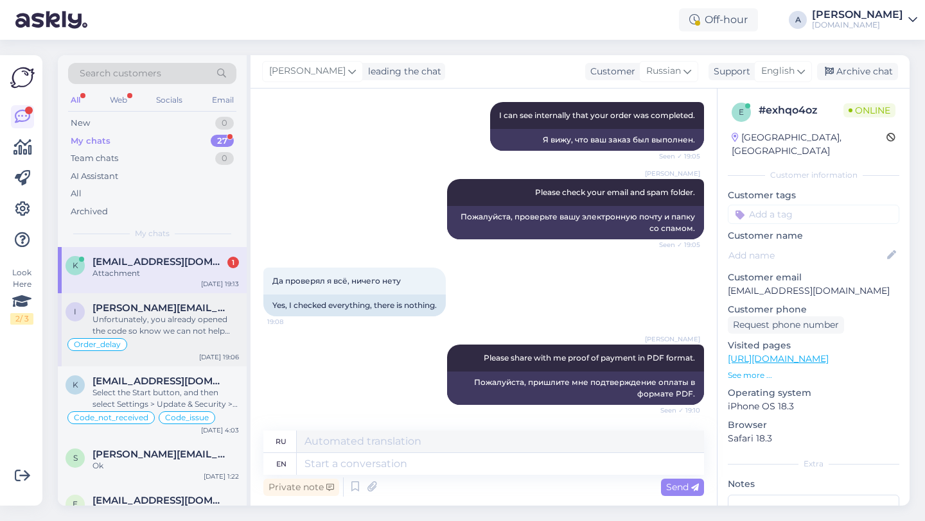
click at [202, 320] on div "Unfortunately, you already opened the code so know we can not help you with tha…" at bounding box center [165, 325] width 146 height 23
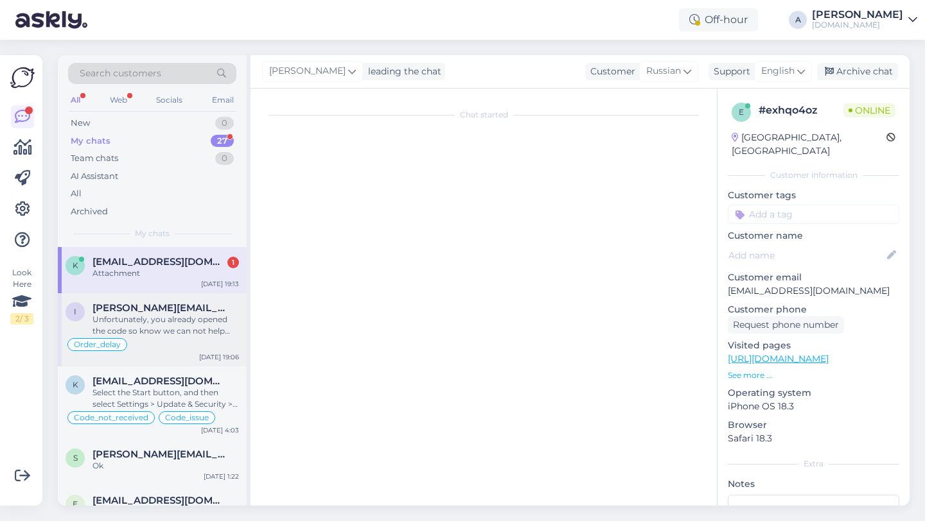
scroll to position [7387, 0]
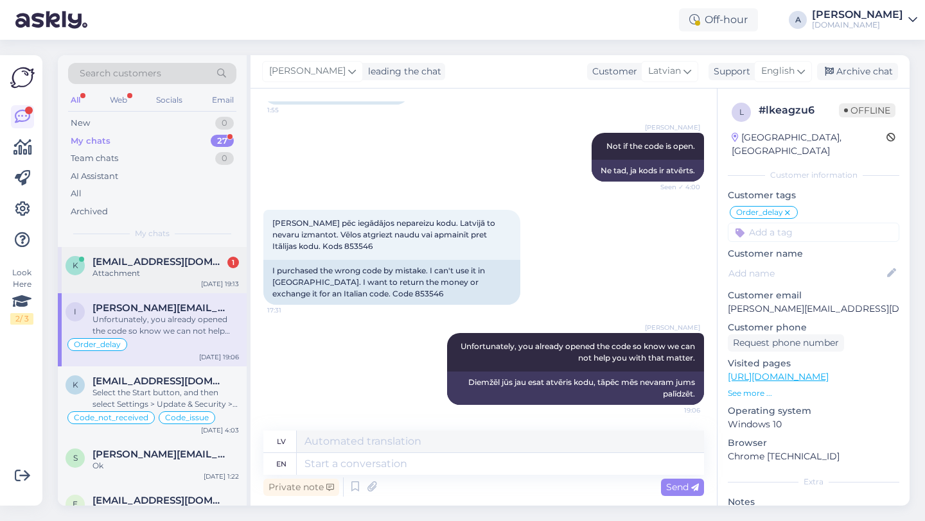
click at [180, 268] on div "Attachment" at bounding box center [165, 274] width 146 height 12
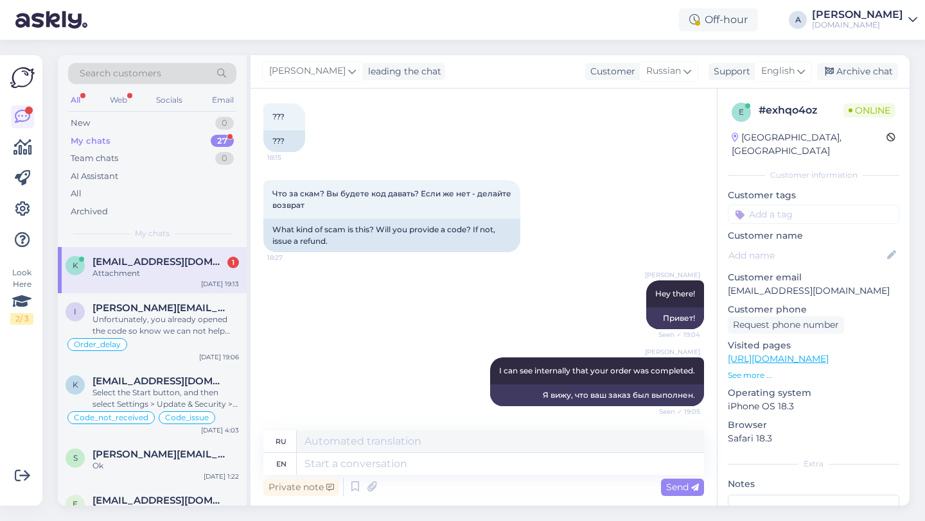
scroll to position [1189, 0]
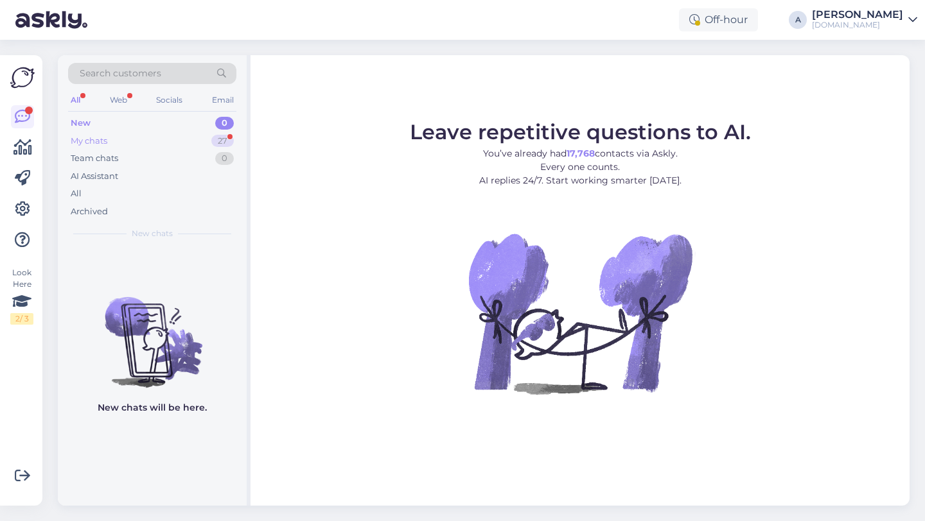
click at [215, 141] on div "27" at bounding box center [222, 141] width 22 height 13
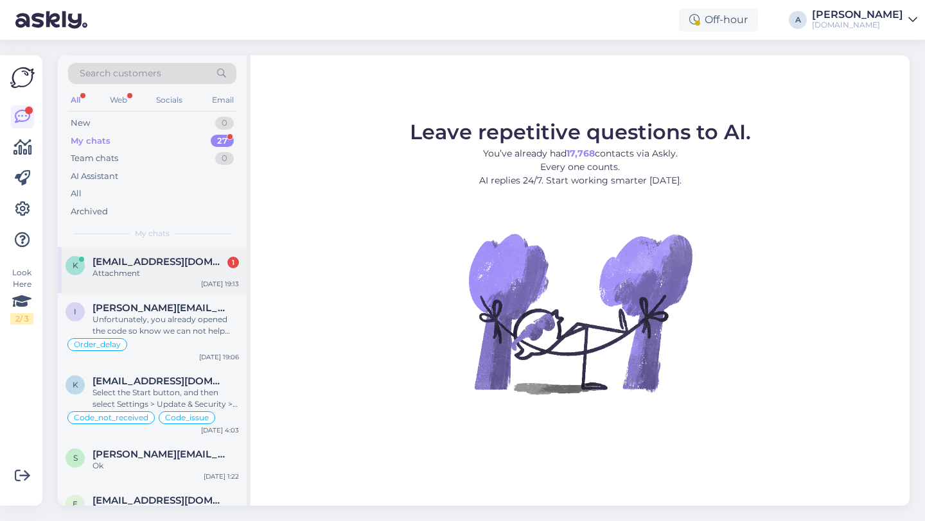
click at [208, 250] on div "k kortenodcc@gmail.com 1 Attachment Oct 3 19:13" at bounding box center [152, 270] width 189 height 46
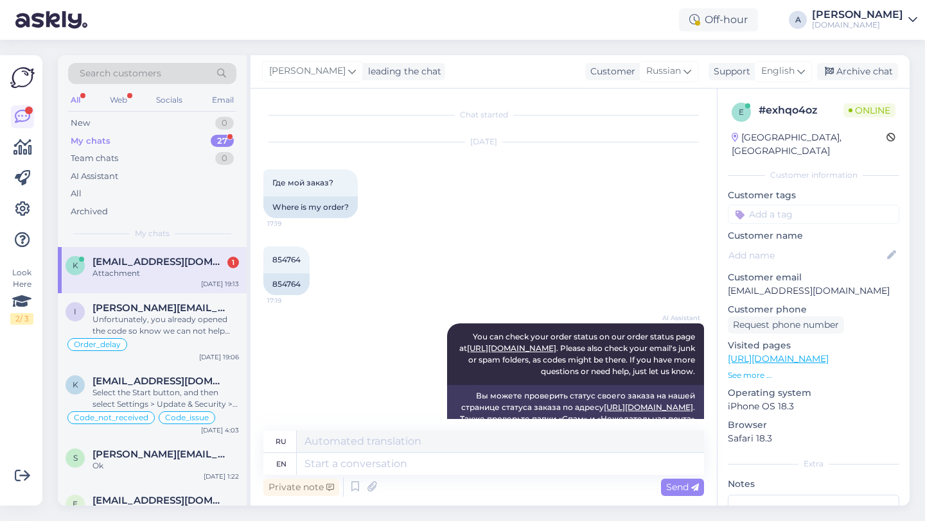
scroll to position [1189, 0]
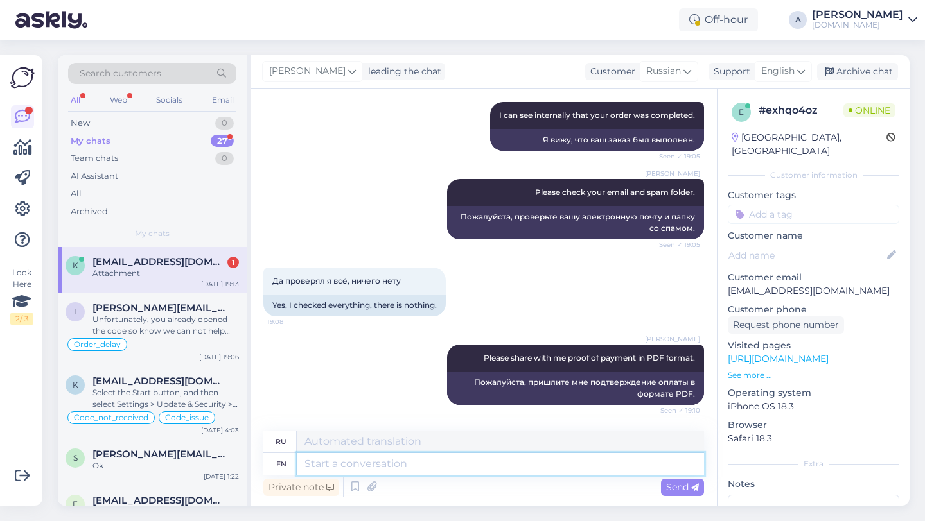
click at [446, 459] on textarea at bounding box center [500, 464] width 407 height 22
type textarea "Please"
type textarea "Пожалуйста"
type textarea "P"
type textarea "Okay"
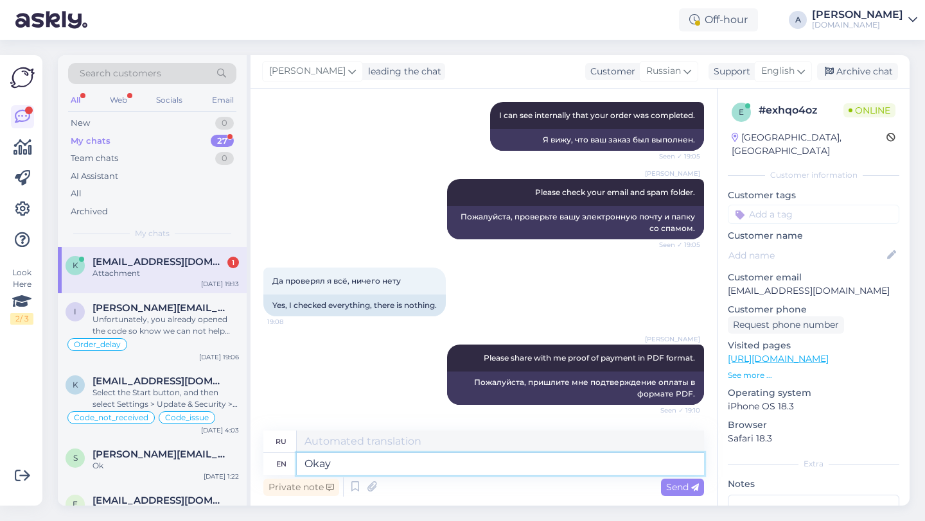
type textarea "Хорошо"
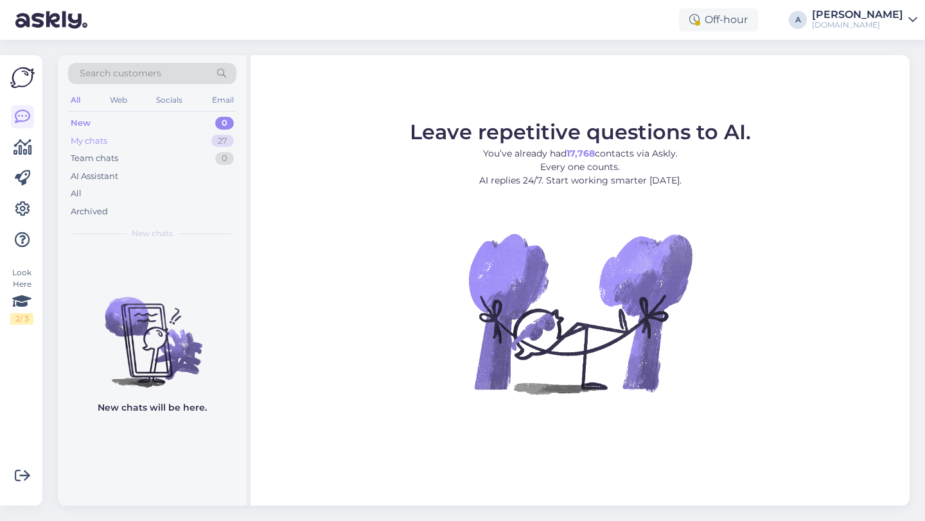
click at [177, 138] on div "My chats 27" at bounding box center [152, 141] width 168 height 18
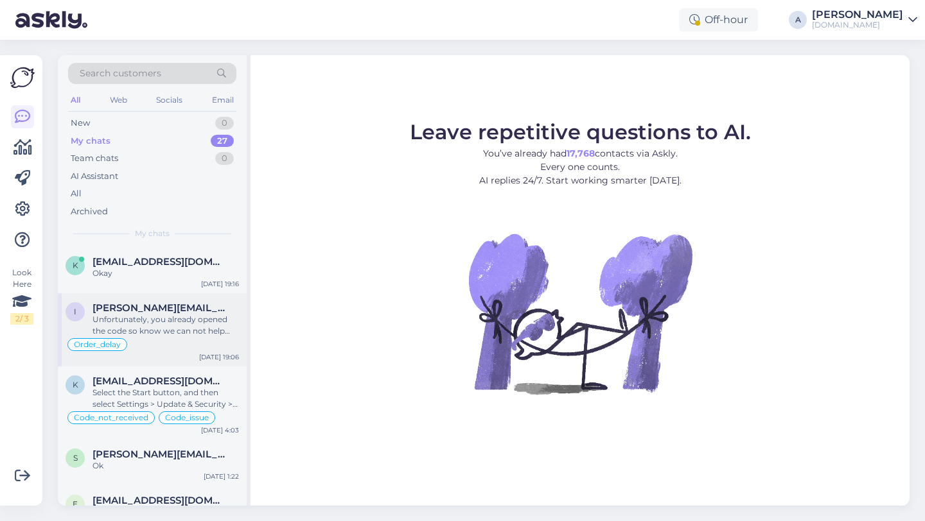
click at [177, 295] on div "i [PERSON_NAME][EMAIL_ADDRESS][DOMAIN_NAME] Unfortunately, you already opened t…" at bounding box center [152, 329] width 189 height 73
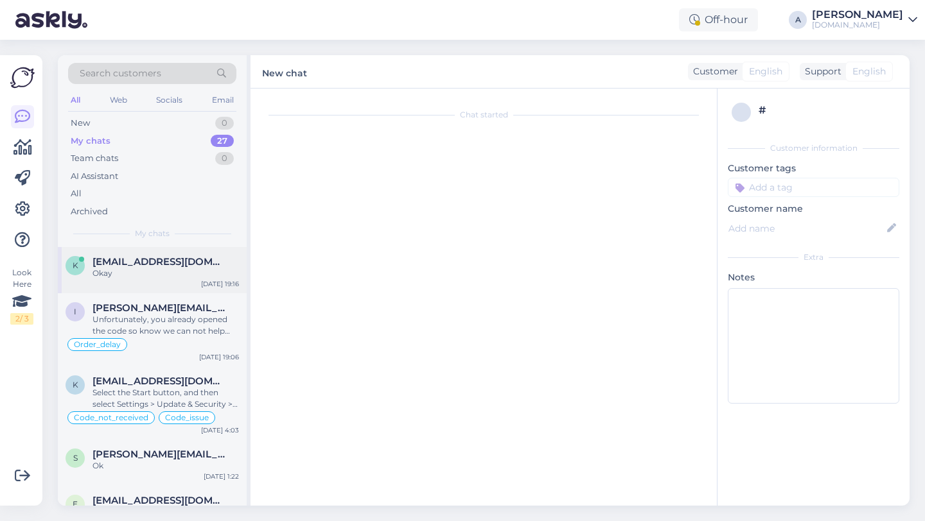
click at [168, 272] on div "Okay" at bounding box center [165, 274] width 146 height 12
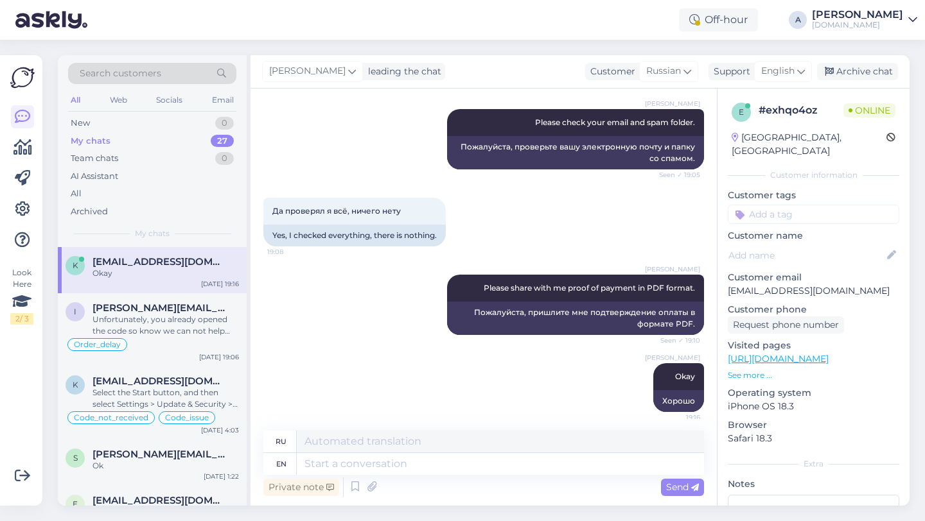
scroll to position [1266, 0]
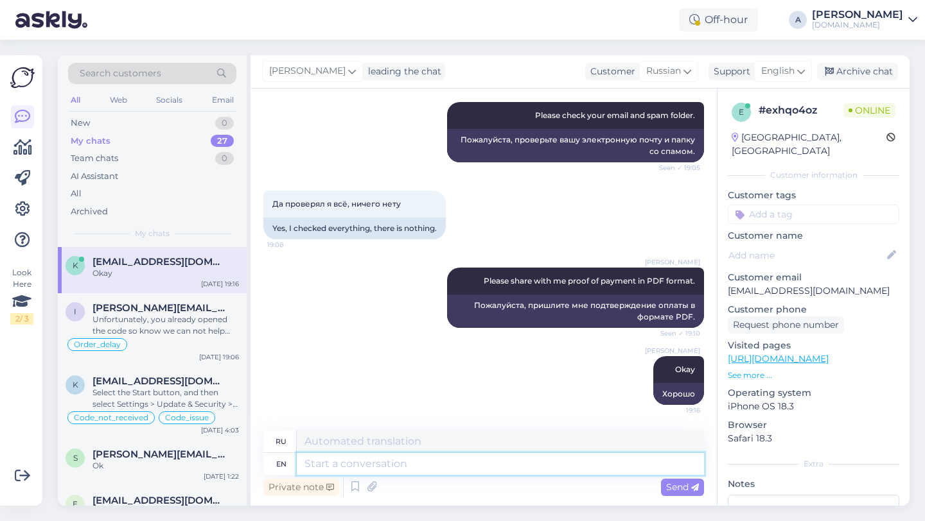
click at [345, 466] on textarea at bounding box center [500, 464] width 407 height 22
type textarea "For"
type textarea "Для"
type textarea "For a second"
type textarea "На секунду"
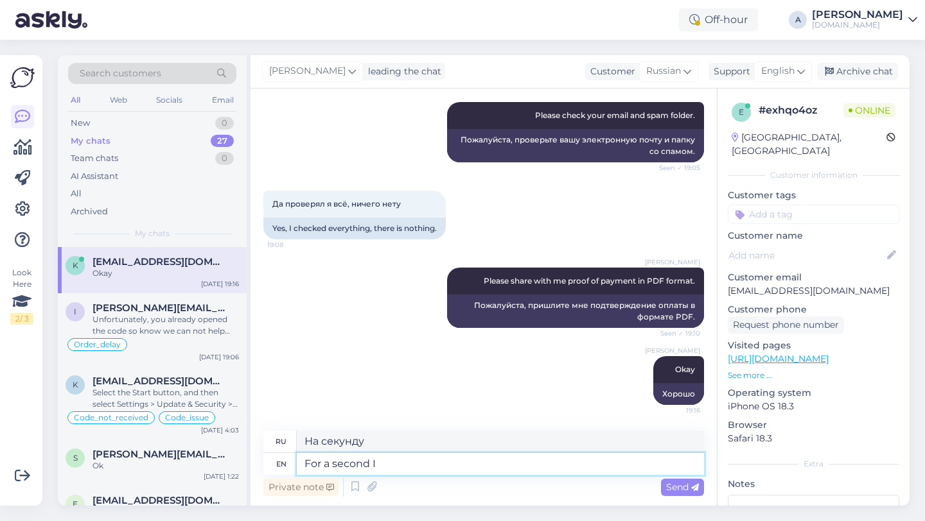
type textarea "For a second I"
type textarea "На секунду [PERSON_NAME]"
type textarea "For a s"
type textarea "На секунду"
type textarea "F"
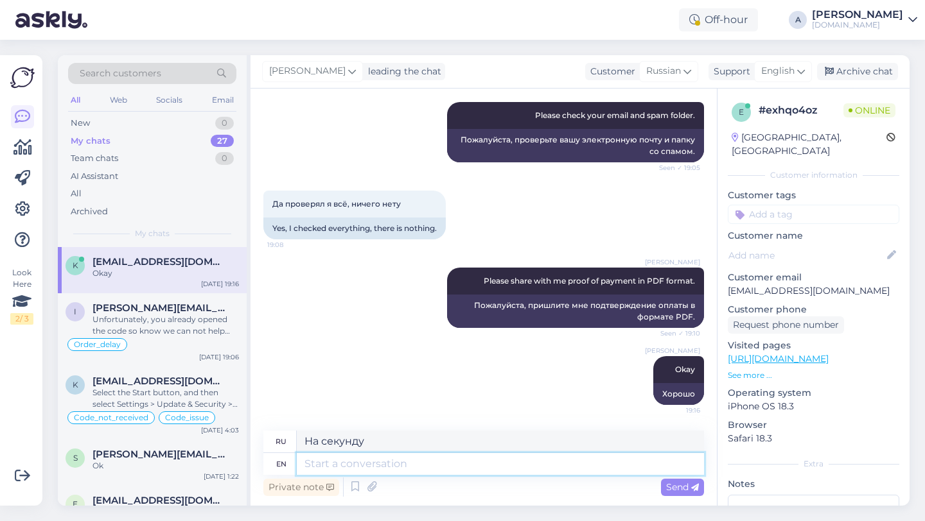
type textarea "Для"
type textarea "Could"
type textarea "Мог"
type textarea "Could you pl"
type textarea "Не могли бы вы"
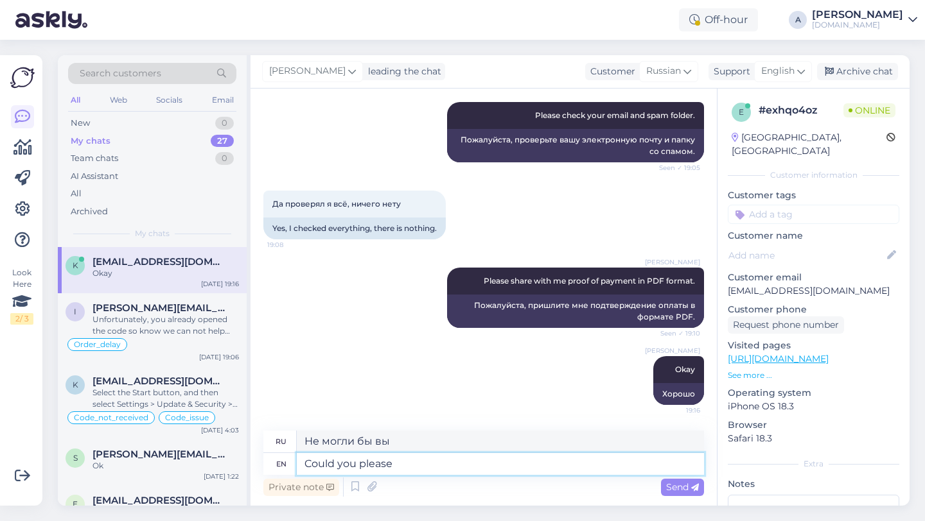
type textarea "Could you please"
type textarea "Не могли бы Вы"
type textarea "Could you please try [PERSON_NAME]"
type textarea "Не могли бы вы попробовать?"
type textarea "Could you please try again?"
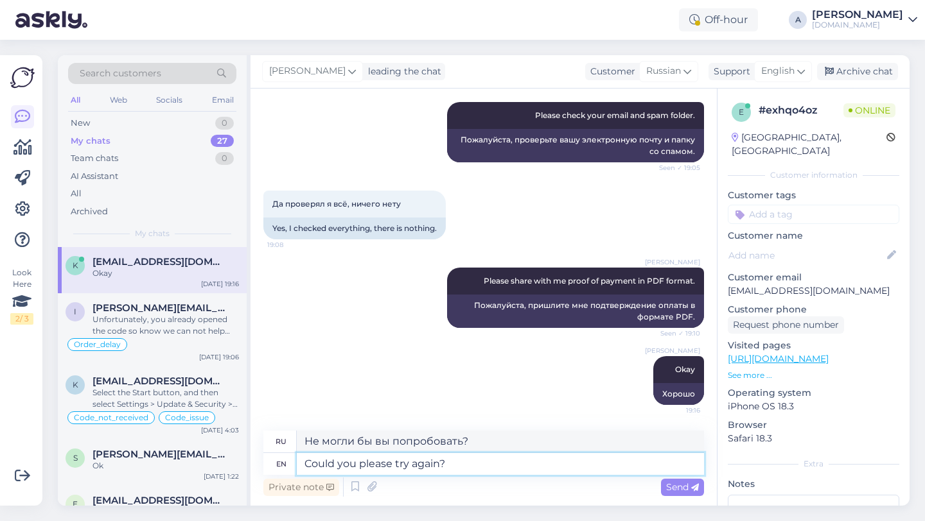
type textarea "Не могли бы вы попробовать еще раз?"
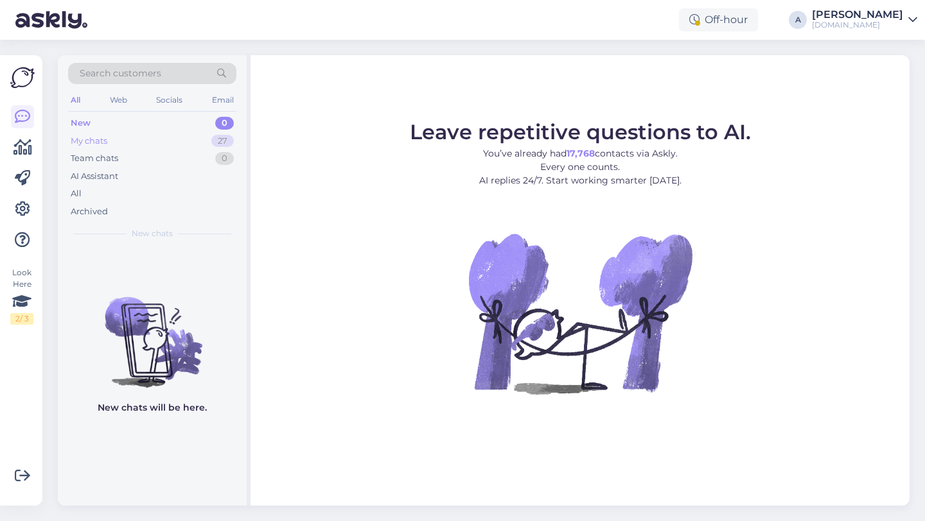
click at [220, 144] on div "27" at bounding box center [222, 141] width 22 height 13
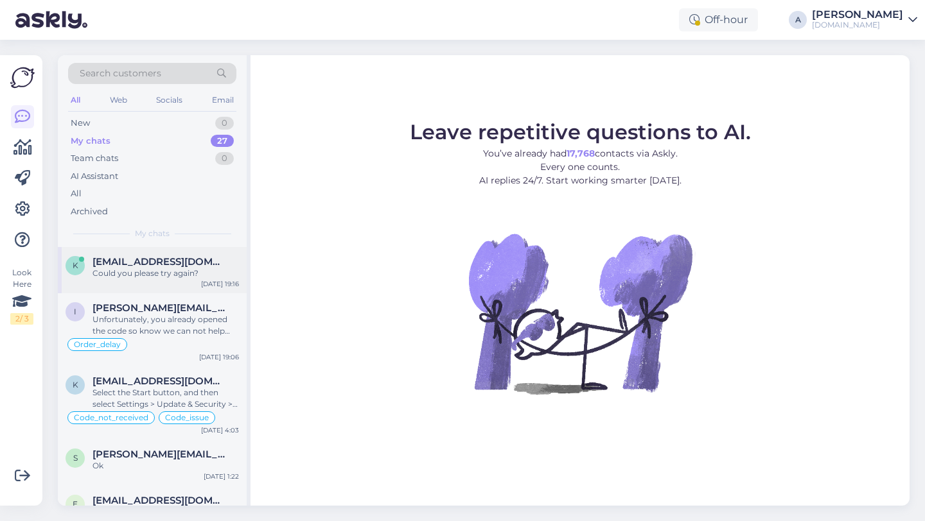
click at [164, 288] on div "k [EMAIL_ADDRESS][DOMAIN_NAME] Could you please try again? [DATE] 19:16" at bounding box center [152, 270] width 189 height 46
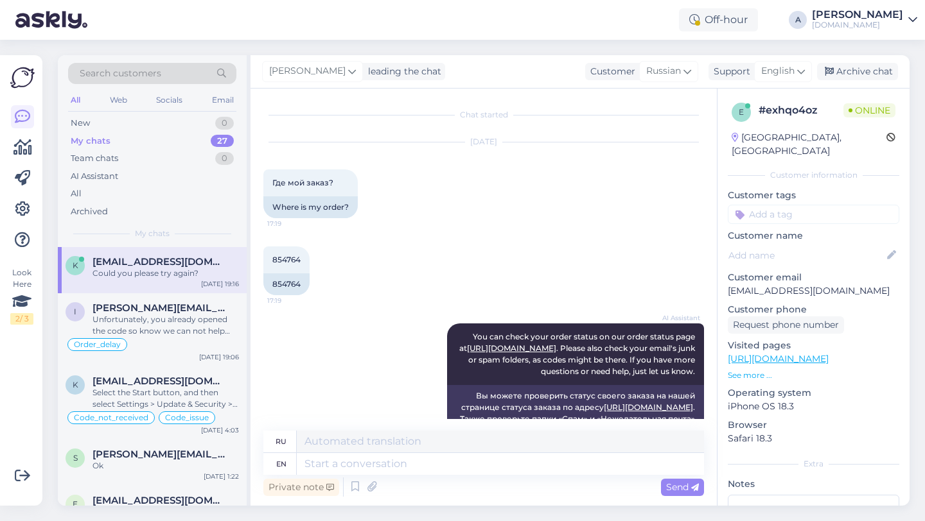
scroll to position [1343, 0]
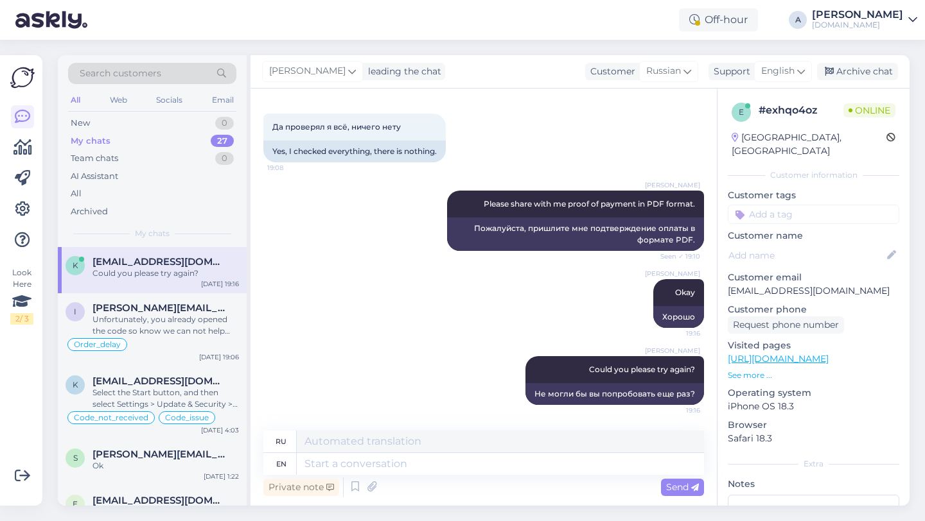
click at [480, 513] on div "Search customers All Web Socials Email New 0 My chats 27 Team chats 0 AI Assist…" at bounding box center [487, 281] width 875 height 482
click at [471, 516] on div "Search customers All Web Socials Email New 0 My chats 27 Team chats 0 AI Assist…" at bounding box center [487, 281] width 875 height 482
